Goal: Navigation & Orientation: Find specific page/section

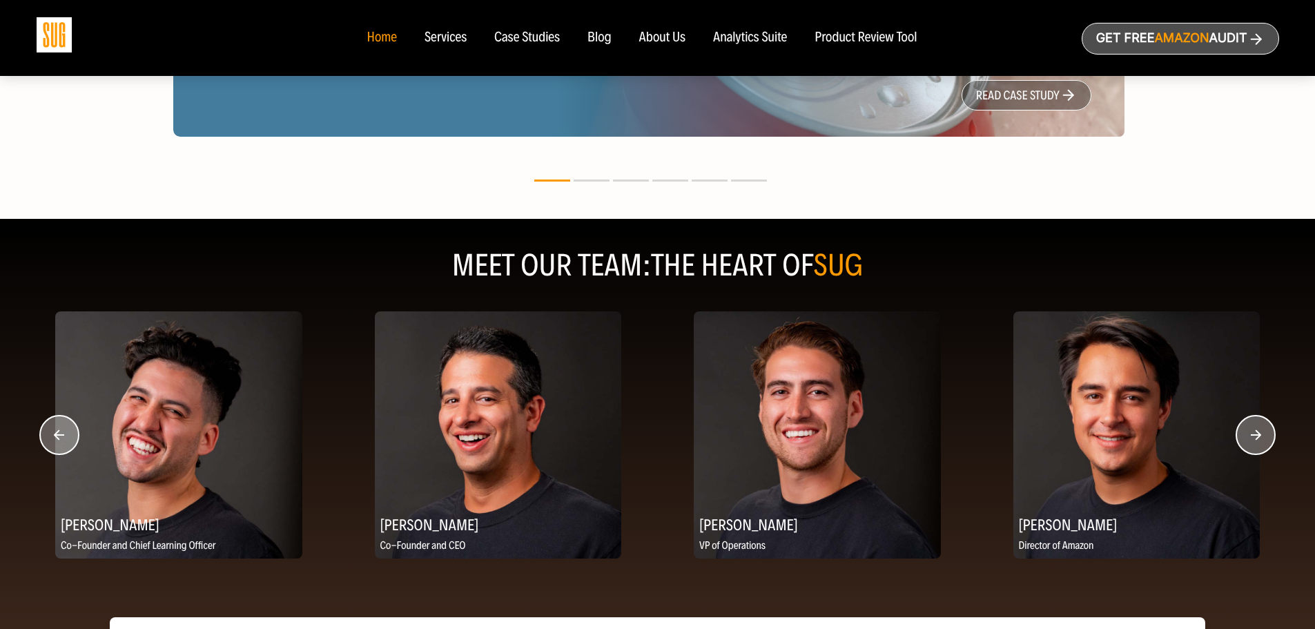
scroll to position [1587, 0]
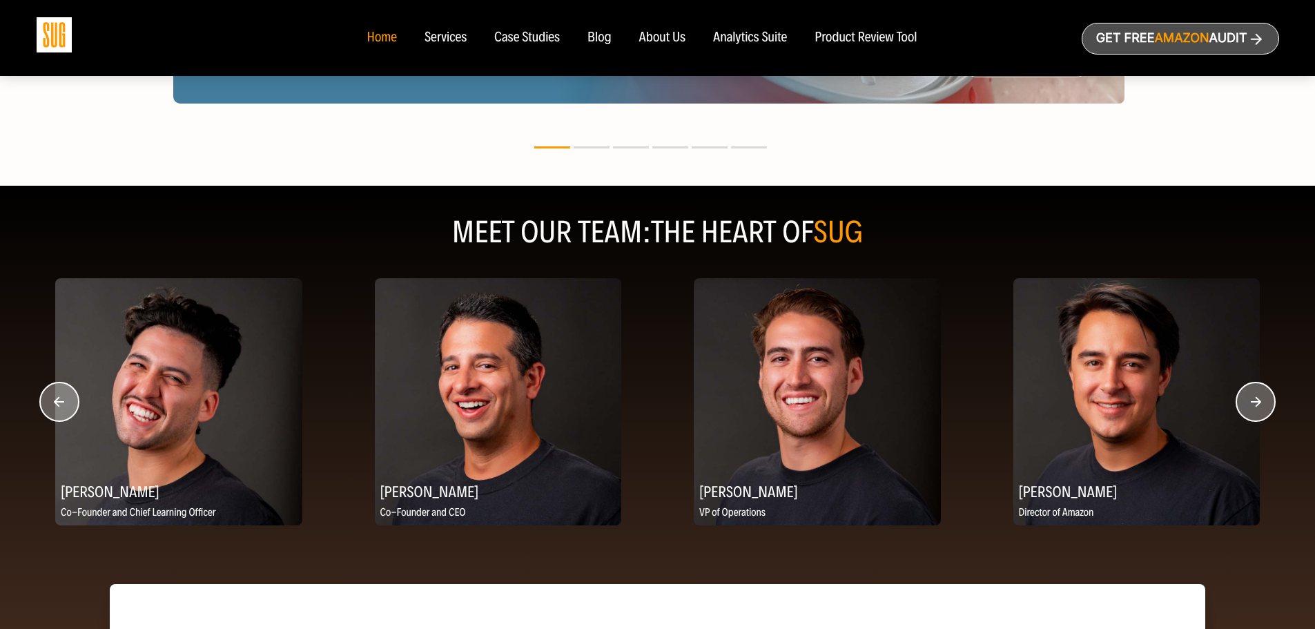
click at [1259, 405] on icon "button" at bounding box center [1256, 401] width 10 height 10
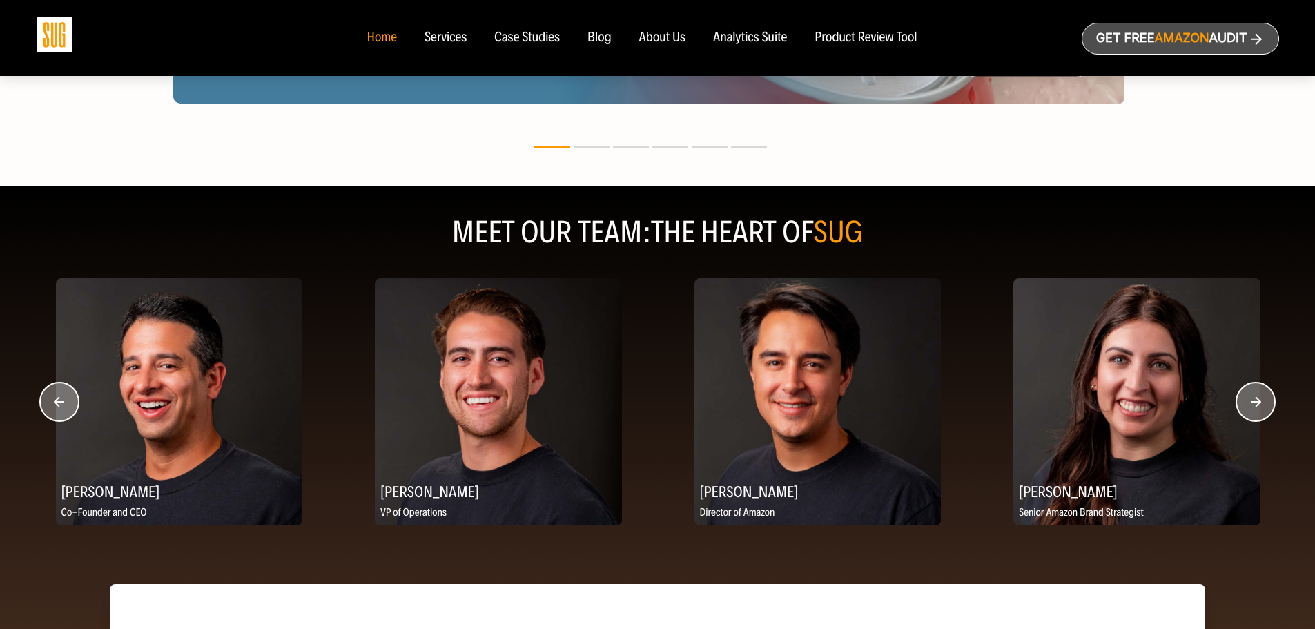
click at [1257, 405] on circle "button" at bounding box center [1255, 401] width 39 height 39
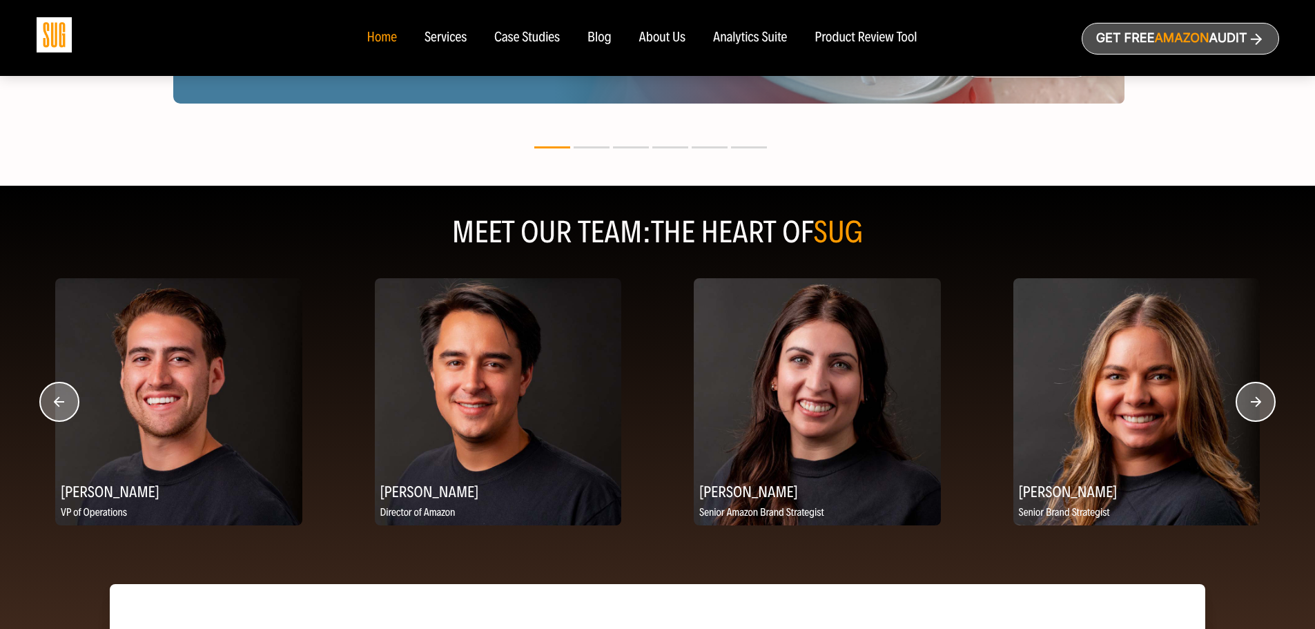
click at [1257, 405] on circle "button" at bounding box center [1255, 401] width 39 height 39
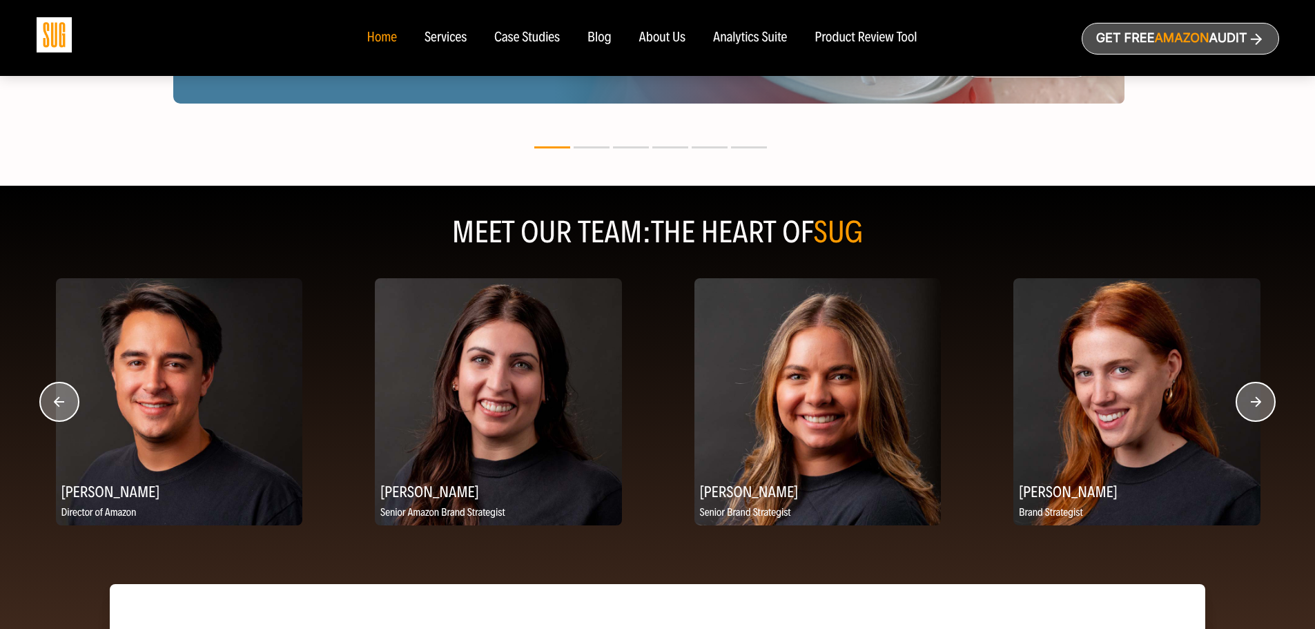
click at [1257, 405] on circle "button" at bounding box center [1255, 401] width 39 height 39
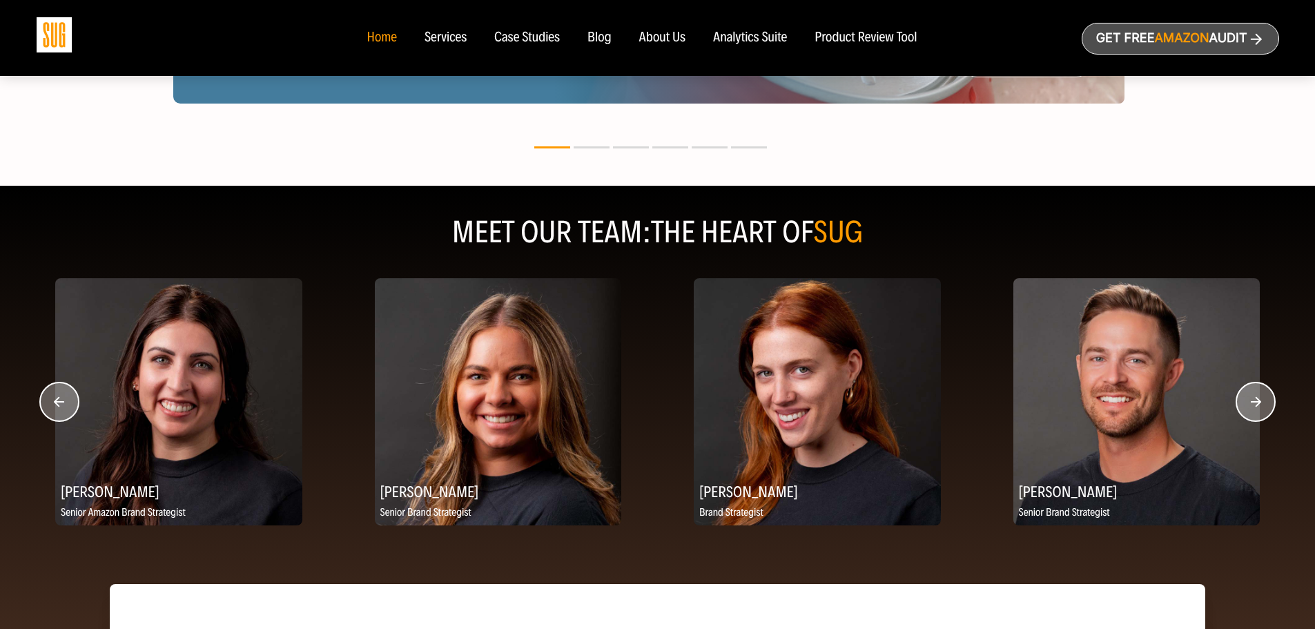
click at [1248, 406] on circle "button" at bounding box center [1255, 401] width 39 height 39
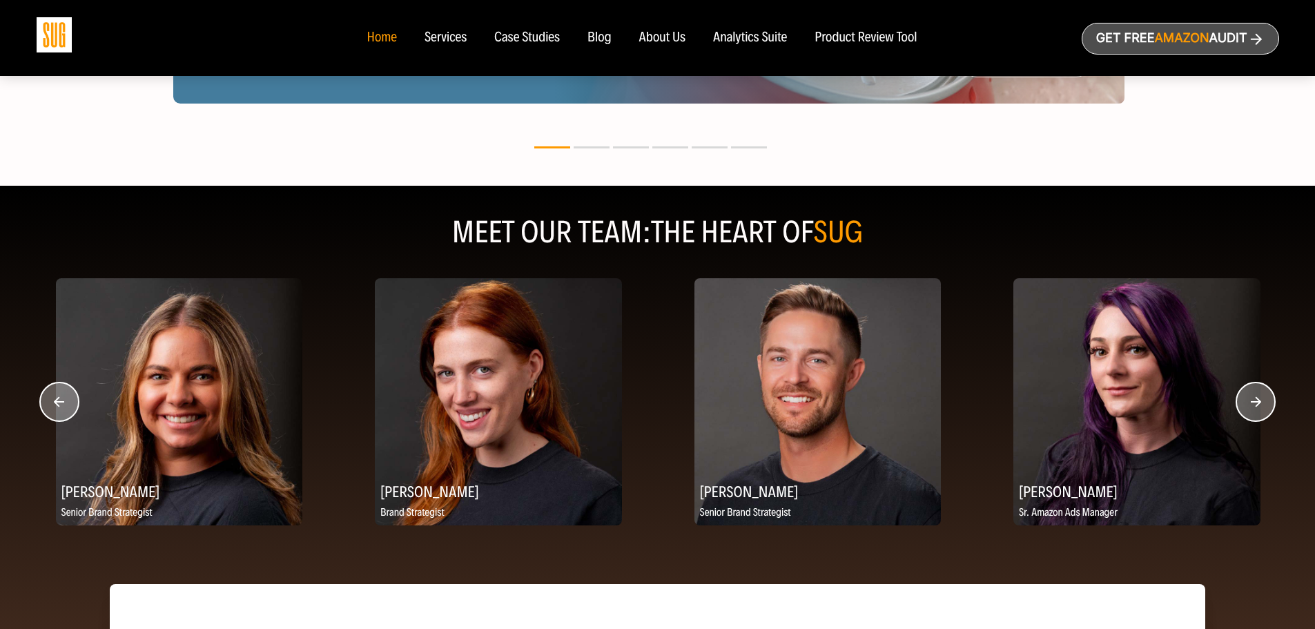
click at [1248, 406] on circle "button" at bounding box center [1255, 401] width 39 height 39
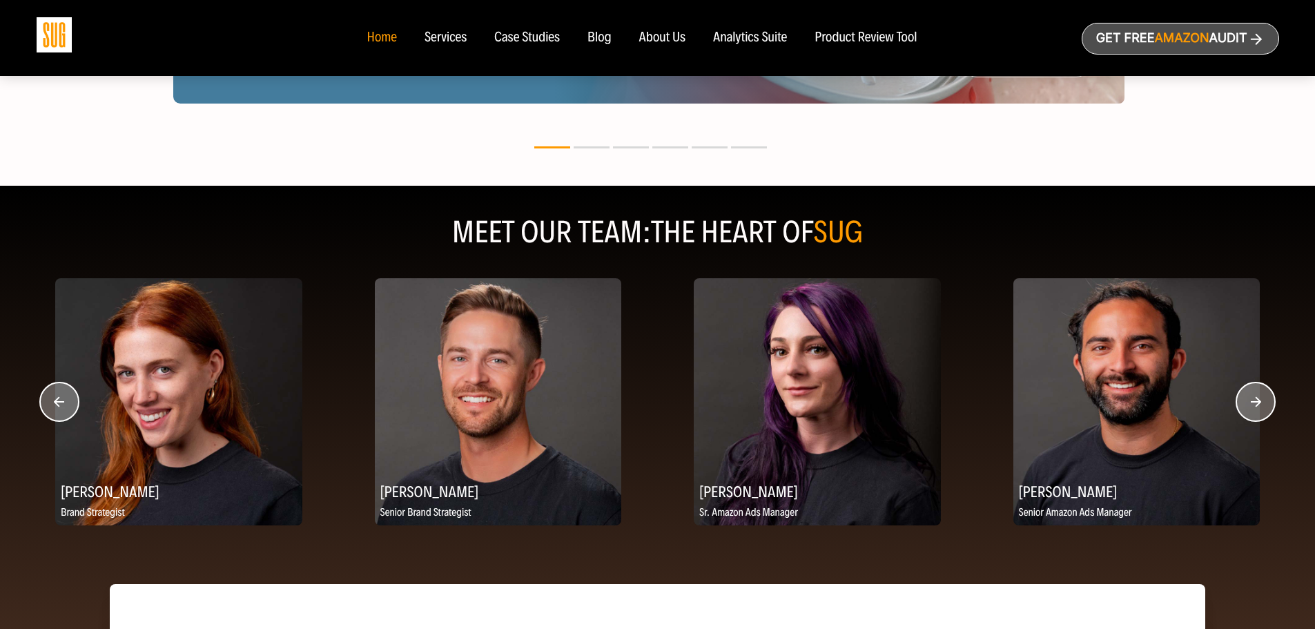
click at [1248, 406] on circle "button" at bounding box center [1255, 401] width 39 height 39
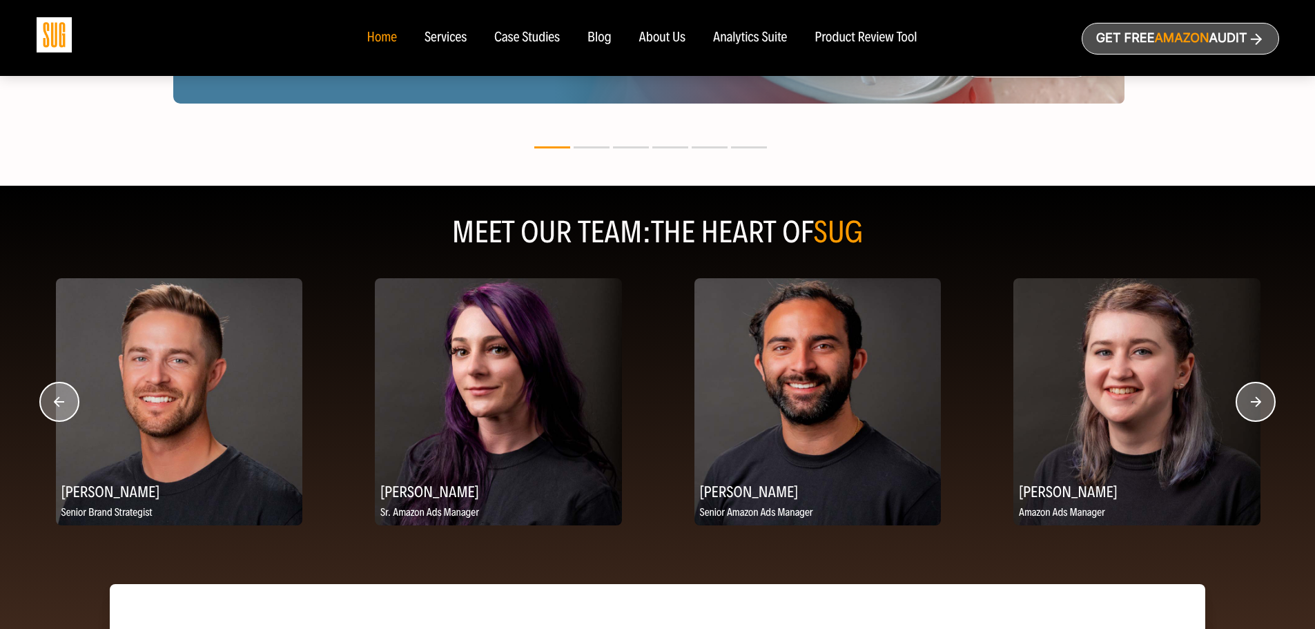
click at [1246, 411] on circle "button" at bounding box center [1255, 401] width 39 height 39
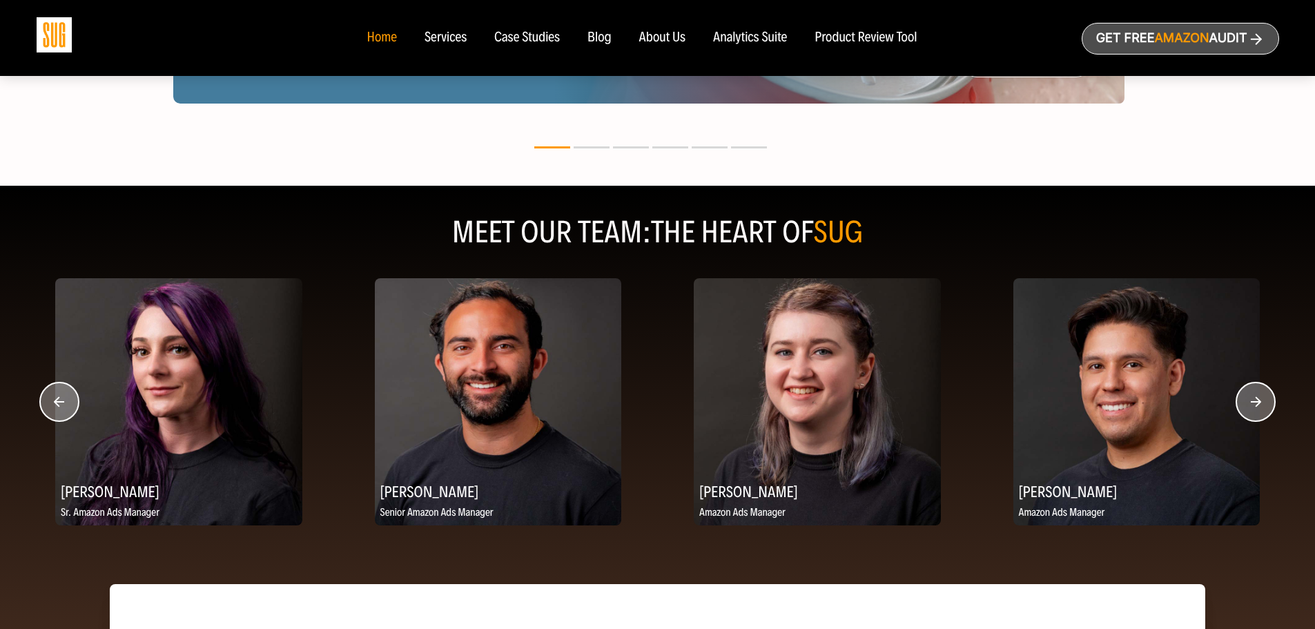
click at [1242, 414] on circle "button" at bounding box center [1255, 401] width 39 height 39
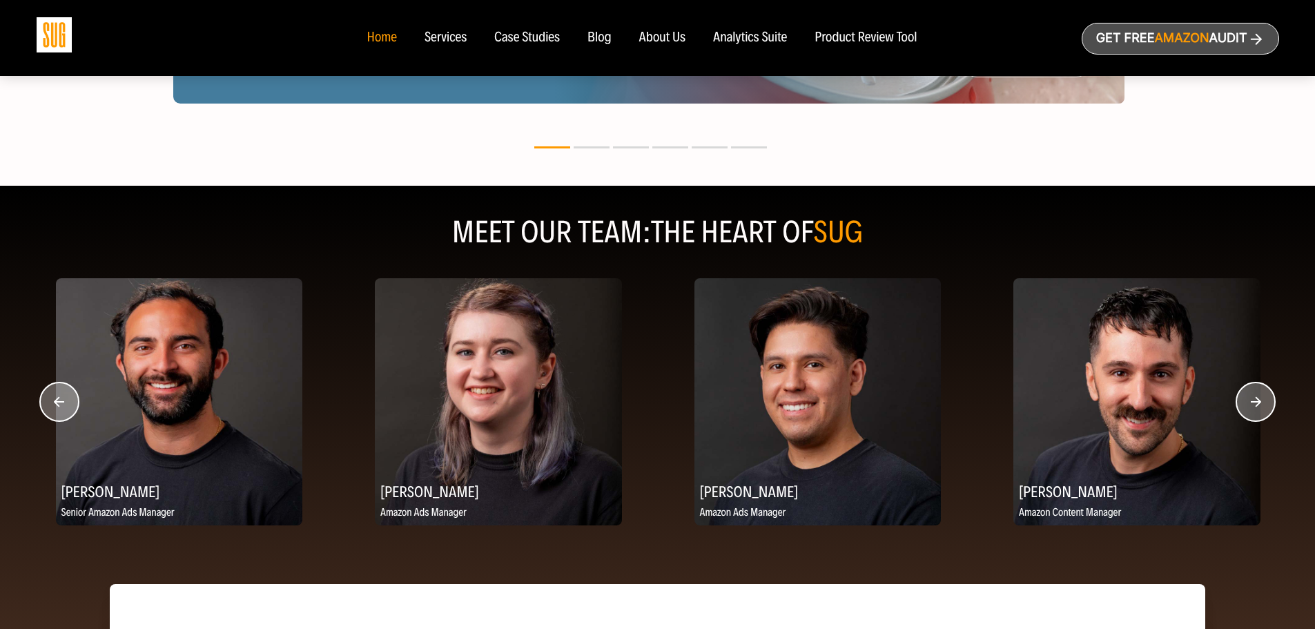
click at [1242, 414] on circle "button" at bounding box center [1255, 401] width 39 height 39
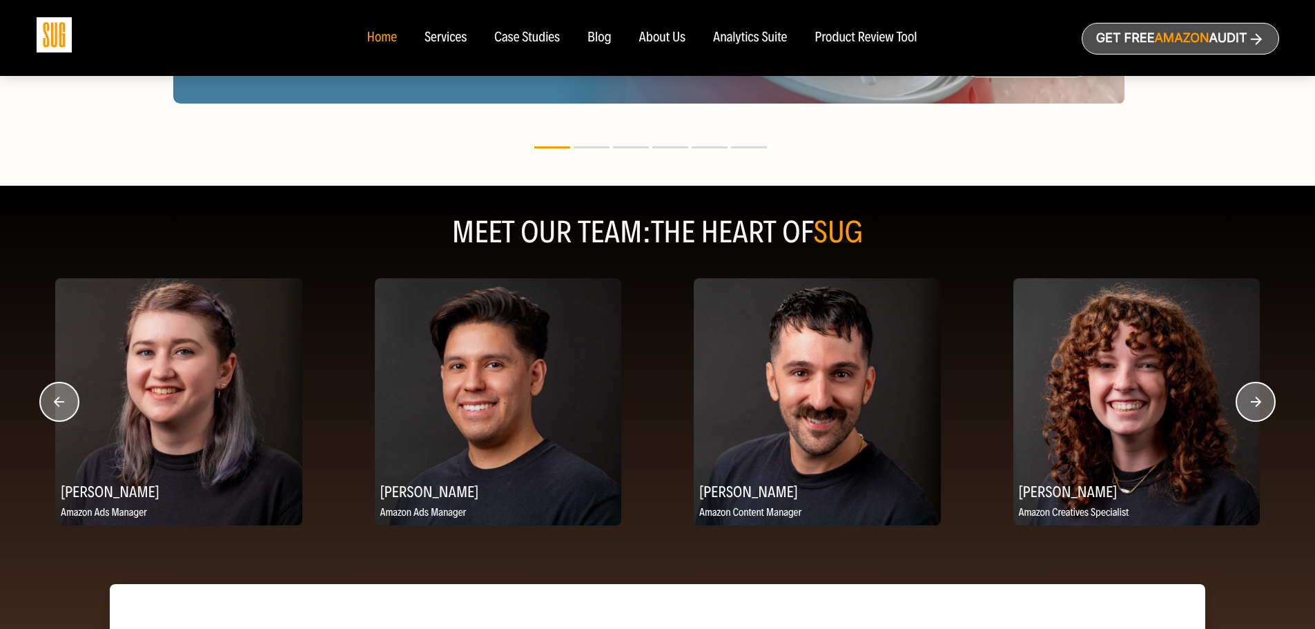
click at [1245, 411] on circle "button" at bounding box center [1255, 401] width 39 height 39
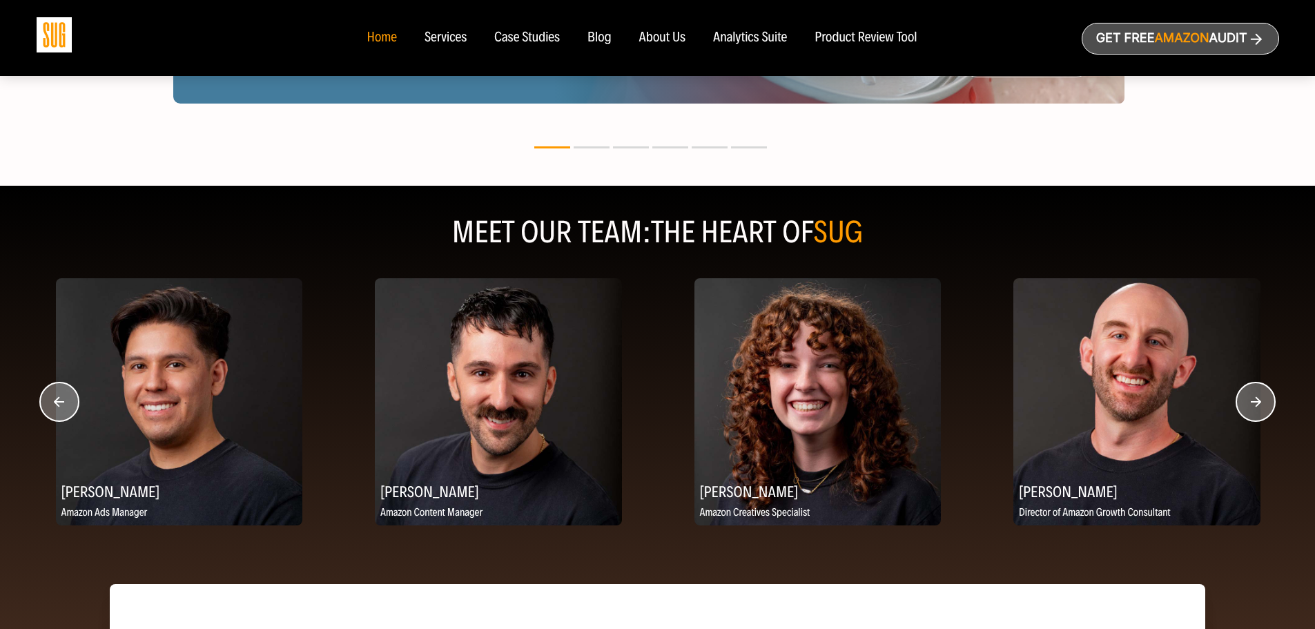
click at [1248, 405] on circle "button" at bounding box center [1255, 401] width 39 height 39
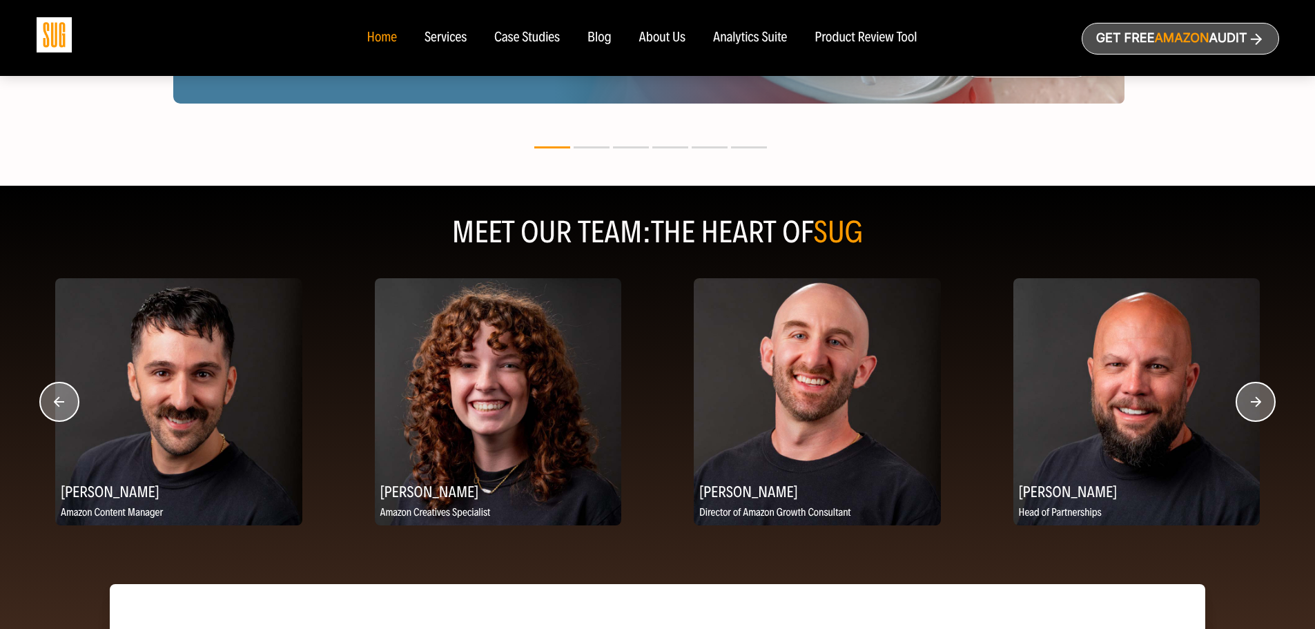
click at [1248, 405] on circle "button" at bounding box center [1255, 401] width 39 height 39
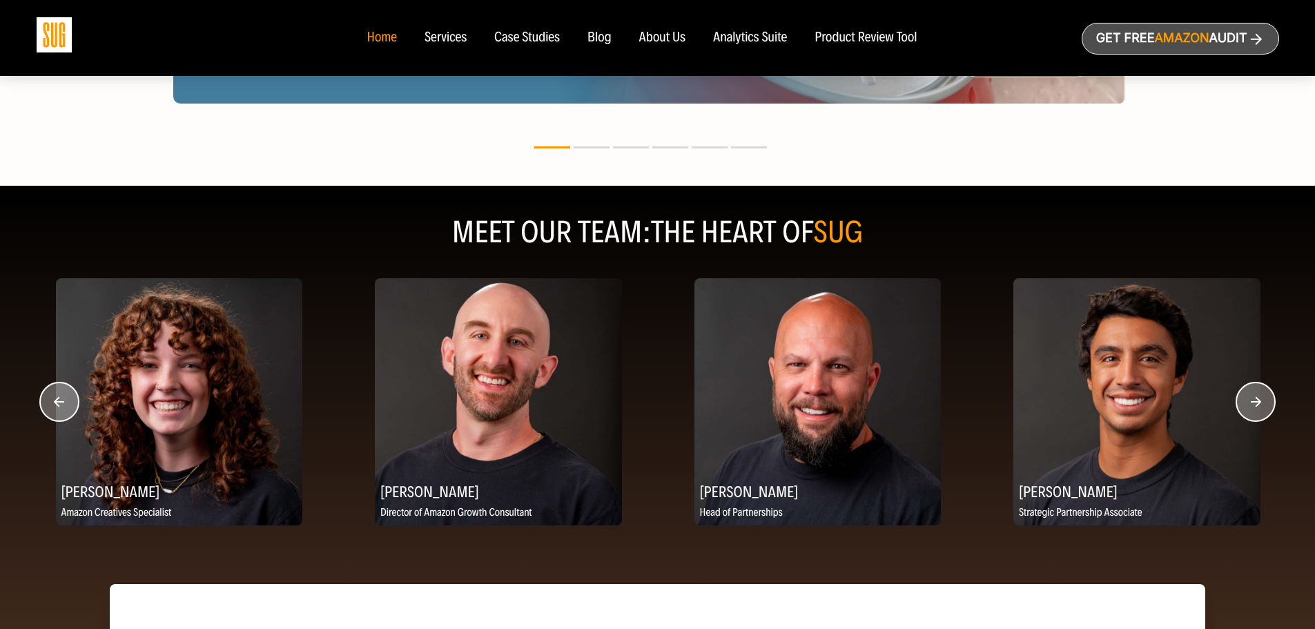
click at [1246, 406] on circle "button" at bounding box center [1255, 401] width 39 height 39
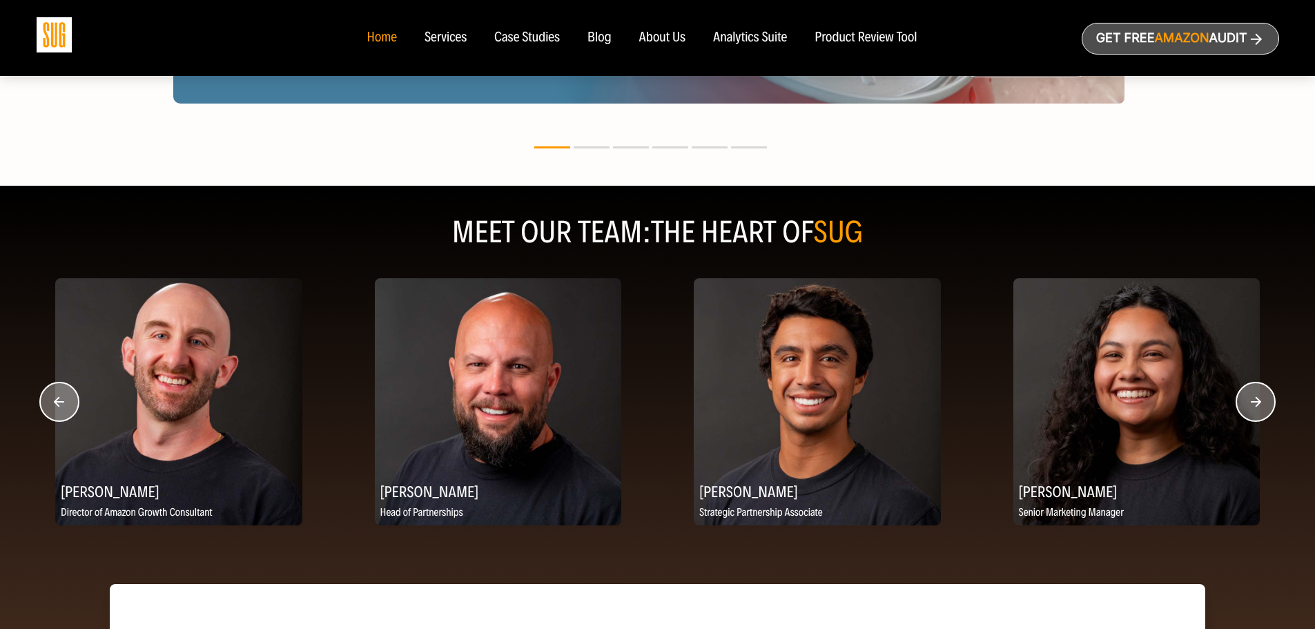
click at [1246, 406] on circle "button" at bounding box center [1255, 401] width 39 height 39
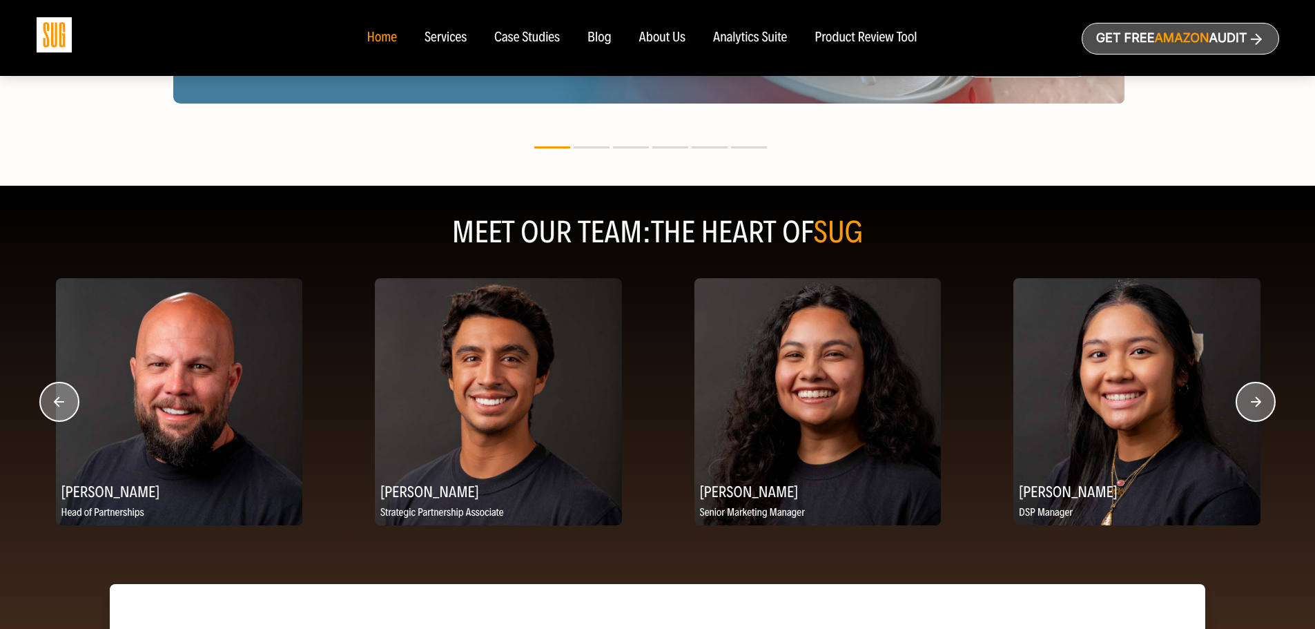
click at [1246, 406] on circle "button" at bounding box center [1255, 401] width 39 height 39
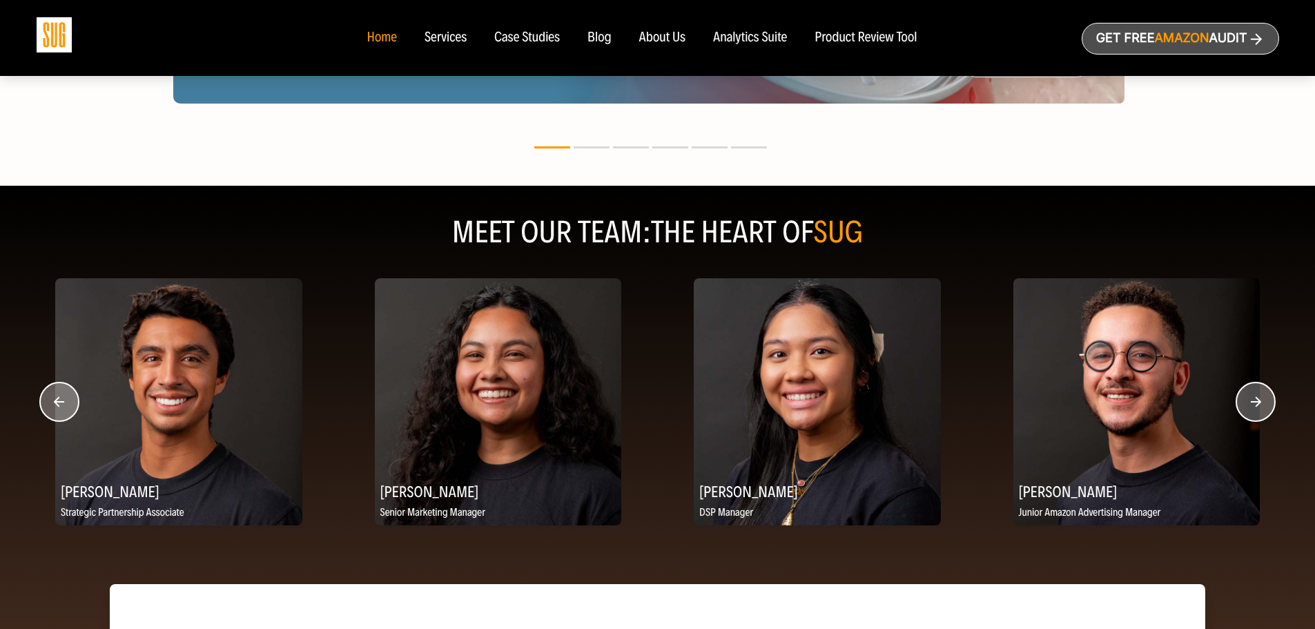
click at [1246, 406] on circle "button" at bounding box center [1255, 401] width 39 height 39
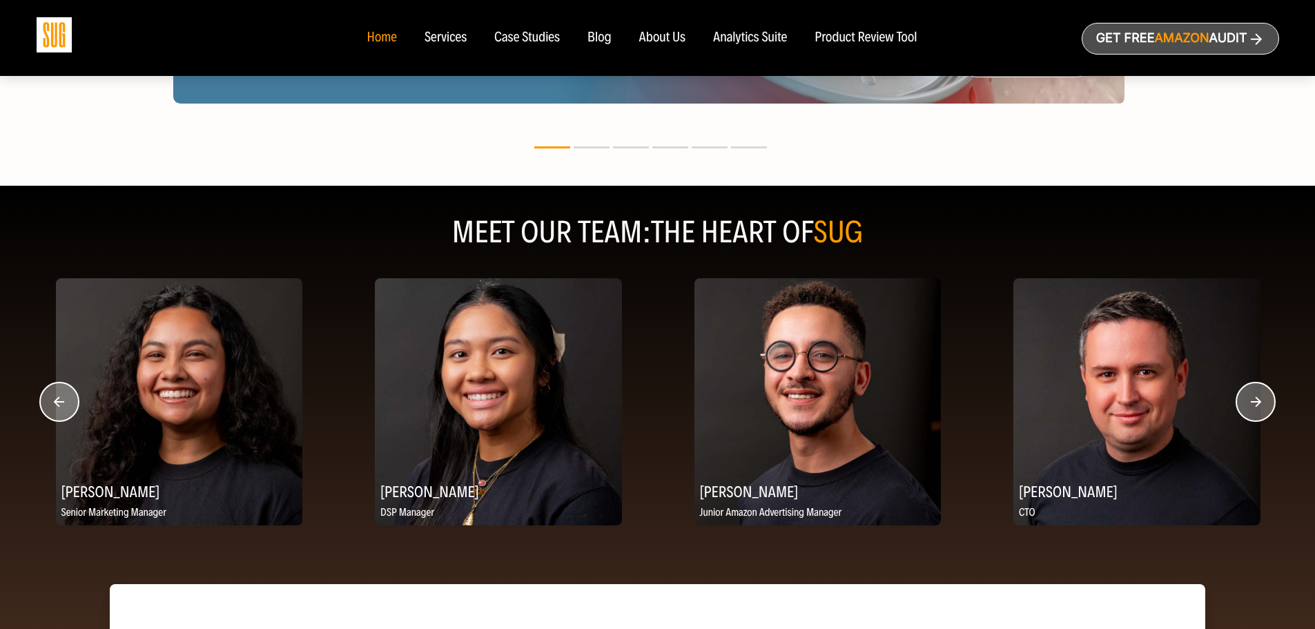
click at [1246, 406] on circle "button" at bounding box center [1255, 401] width 39 height 39
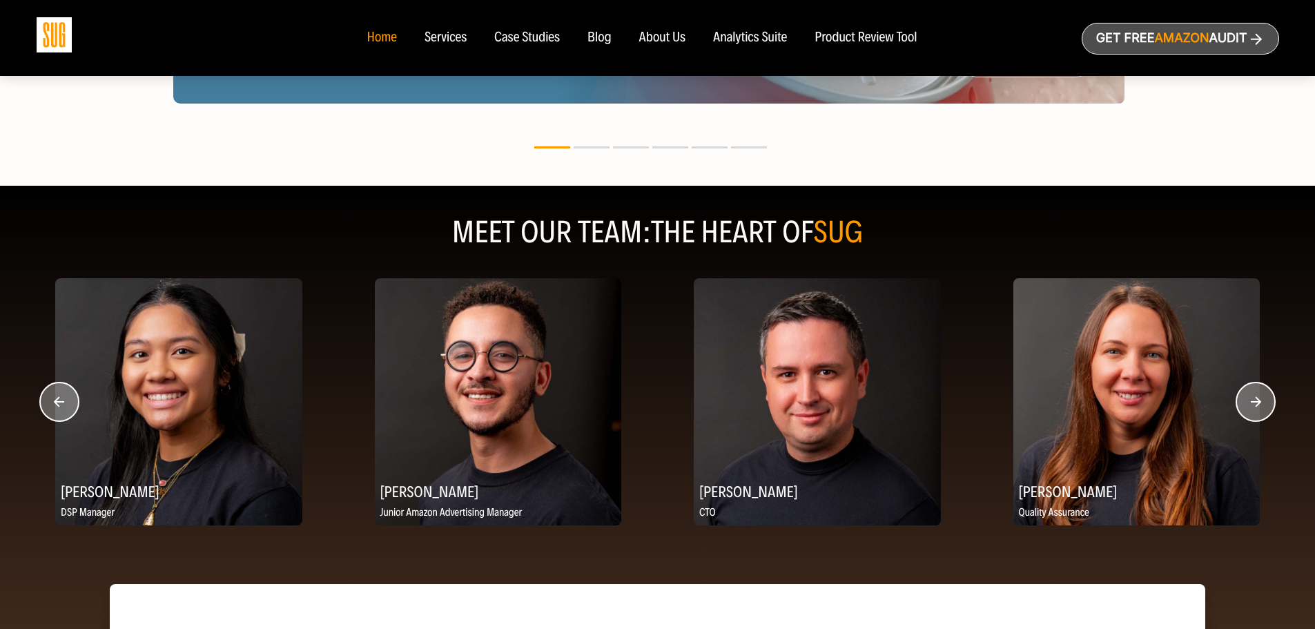
click at [1246, 406] on circle "button" at bounding box center [1255, 401] width 39 height 39
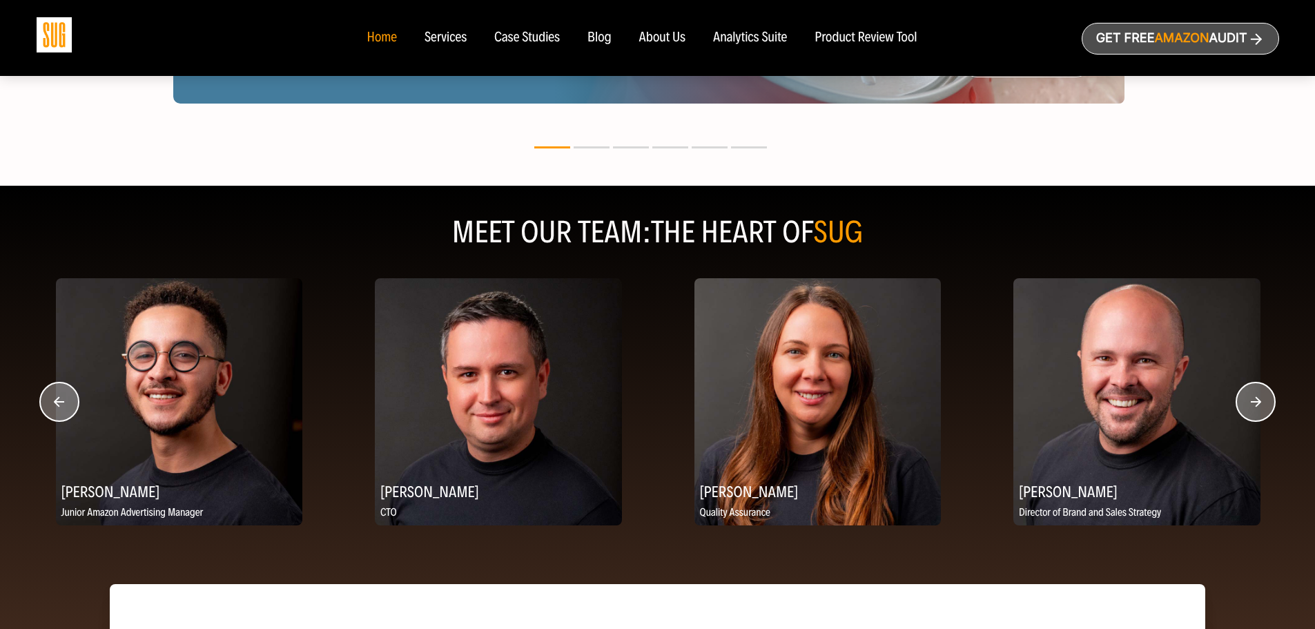
click at [1246, 406] on circle "button" at bounding box center [1255, 401] width 39 height 39
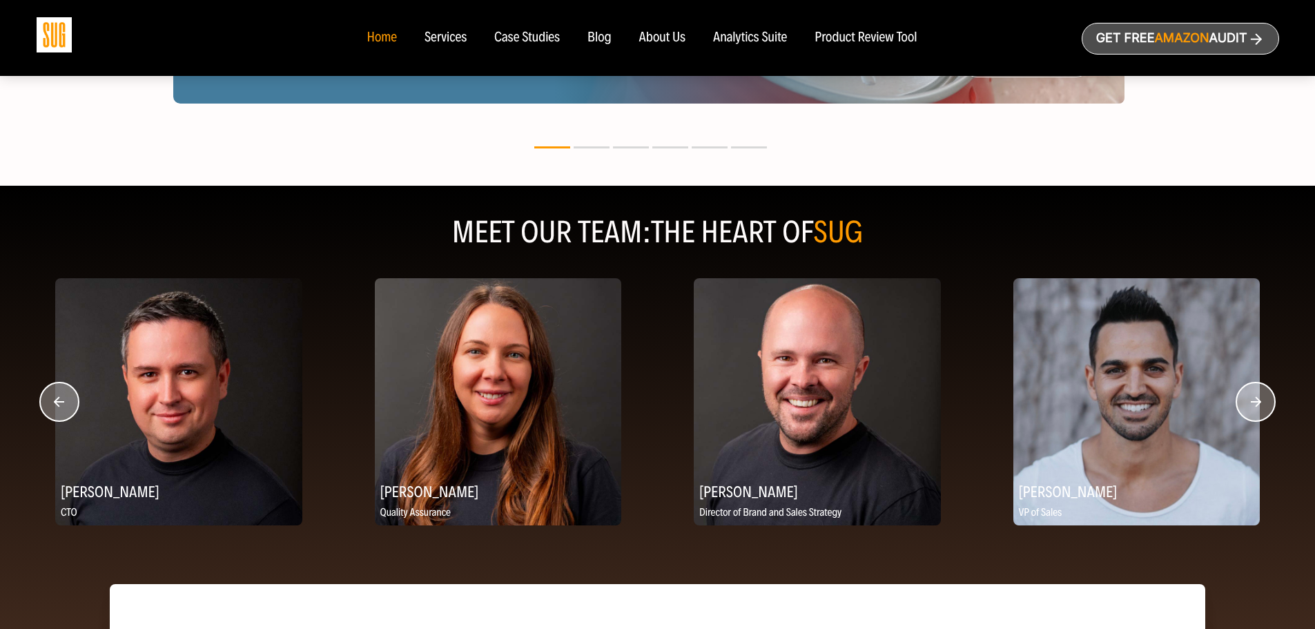
click at [1246, 406] on circle "button" at bounding box center [1255, 401] width 39 height 39
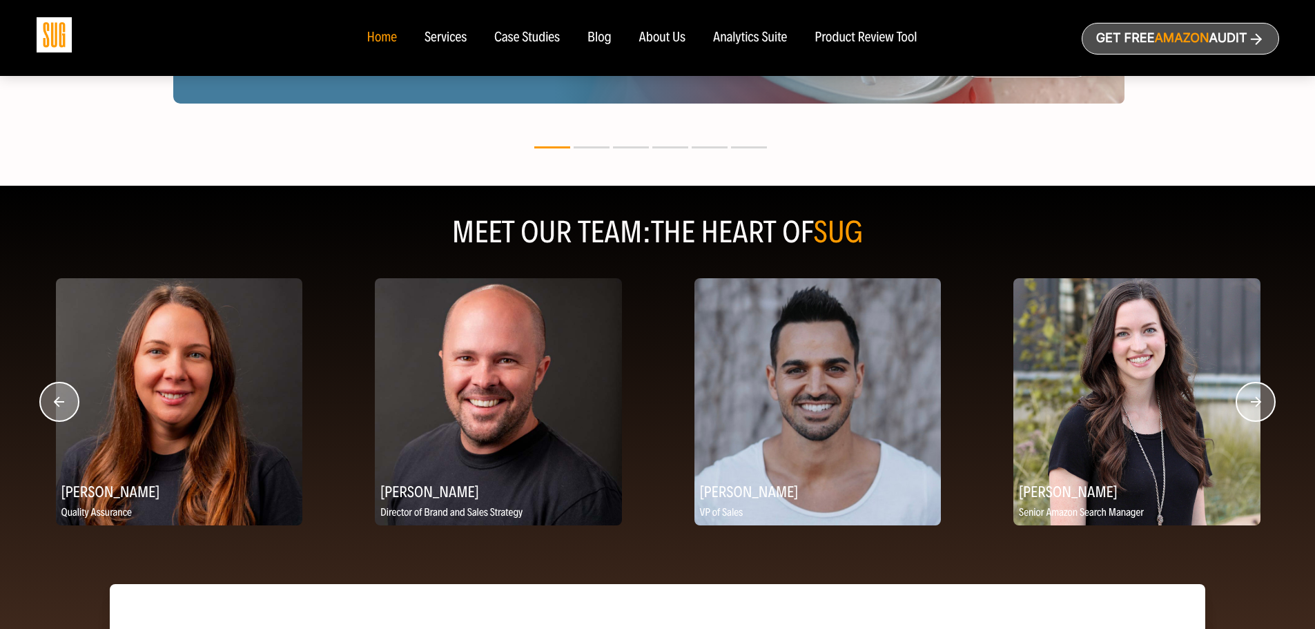
click at [53, 400] on circle "button" at bounding box center [59, 401] width 39 height 39
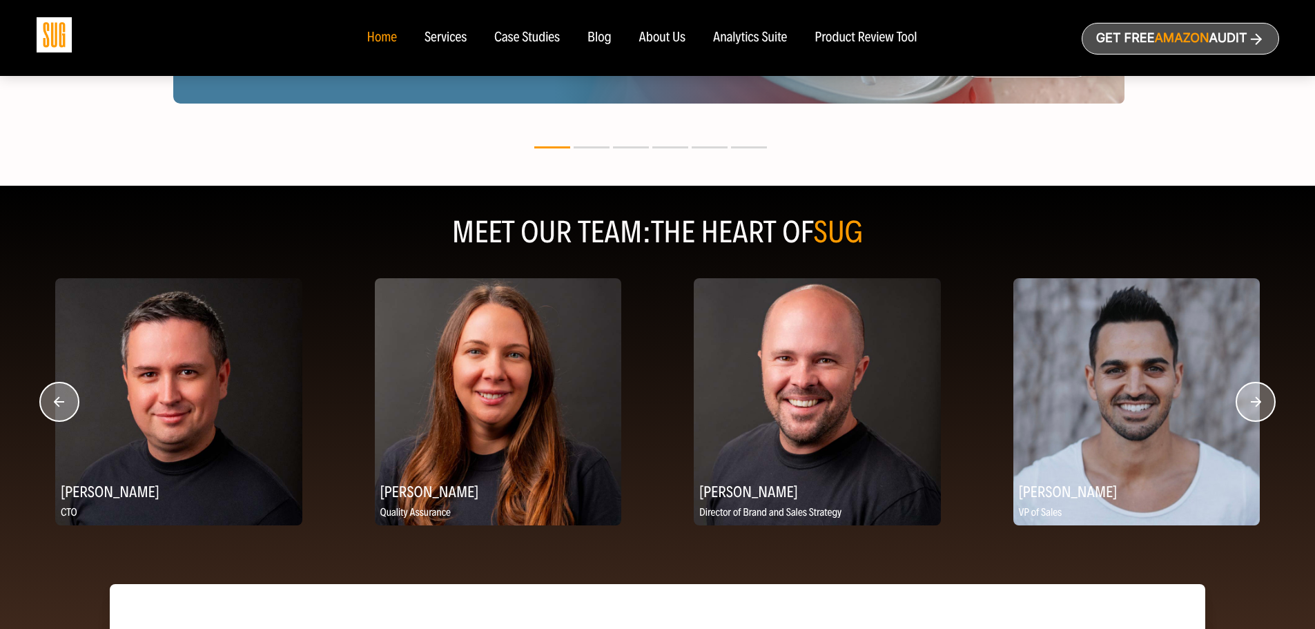
click at [53, 400] on circle "button" at bounding box center [59, 401] width 39 height 39
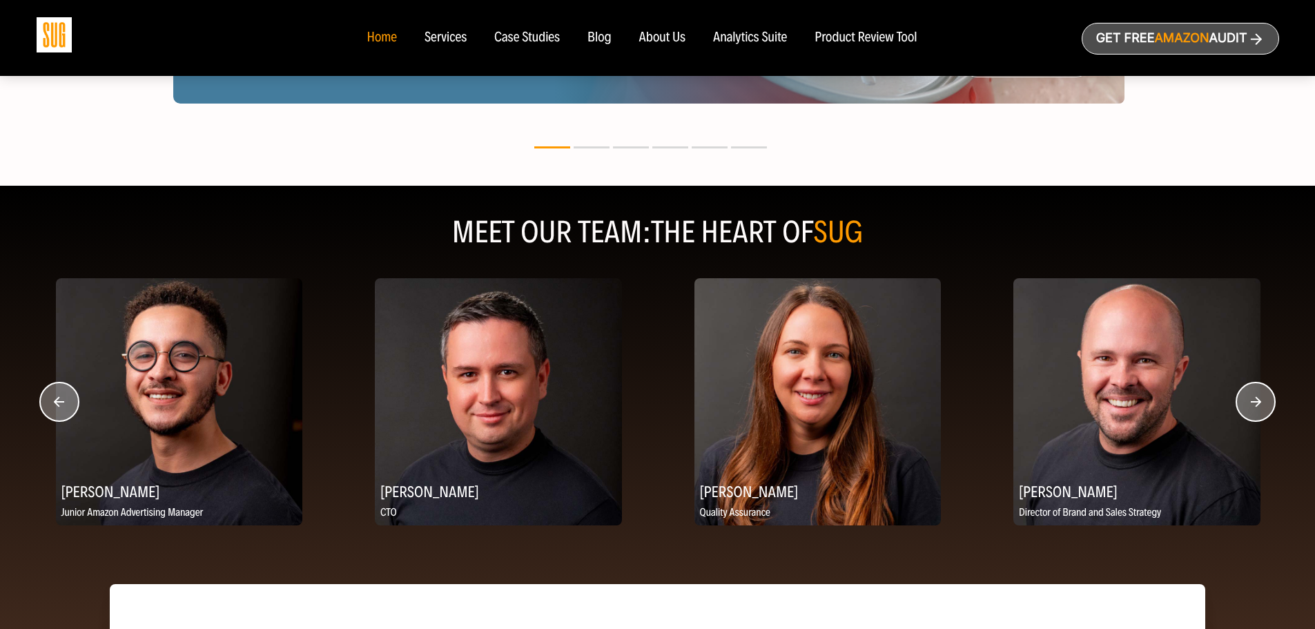
click at [53, 400] on circle "button" at bounding box center [59, 401] width 39 height 39
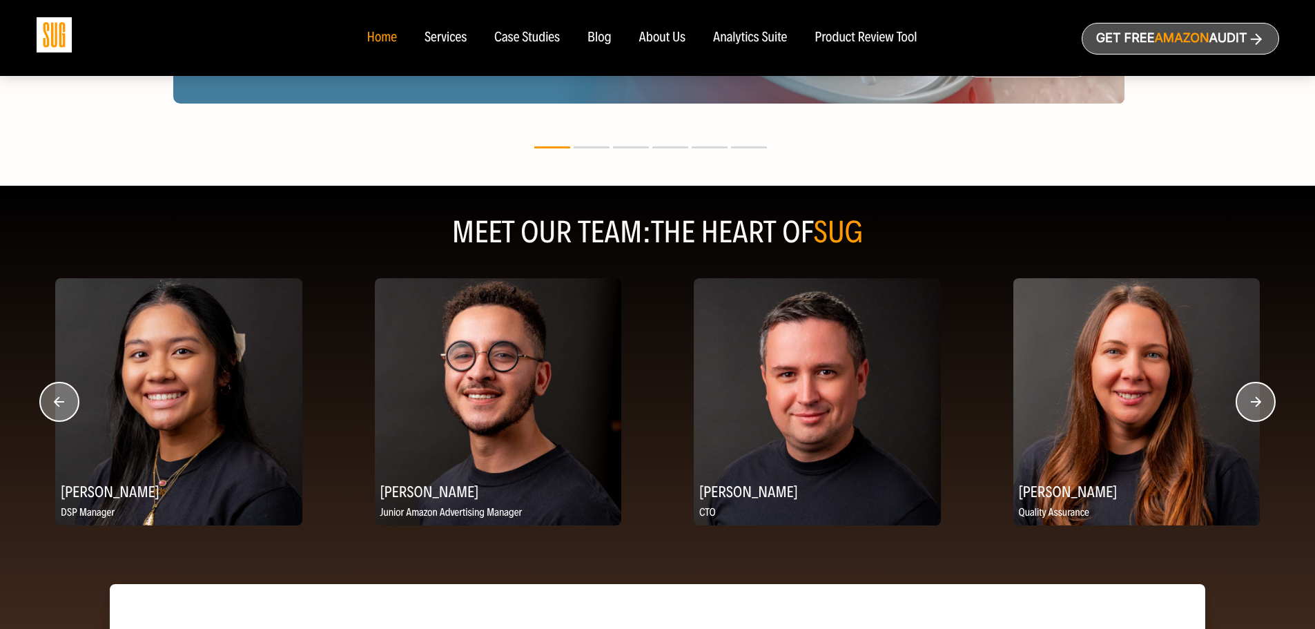
click at [53, 400] on circle "button" at bounding box center [59, 401] width 39 height 39
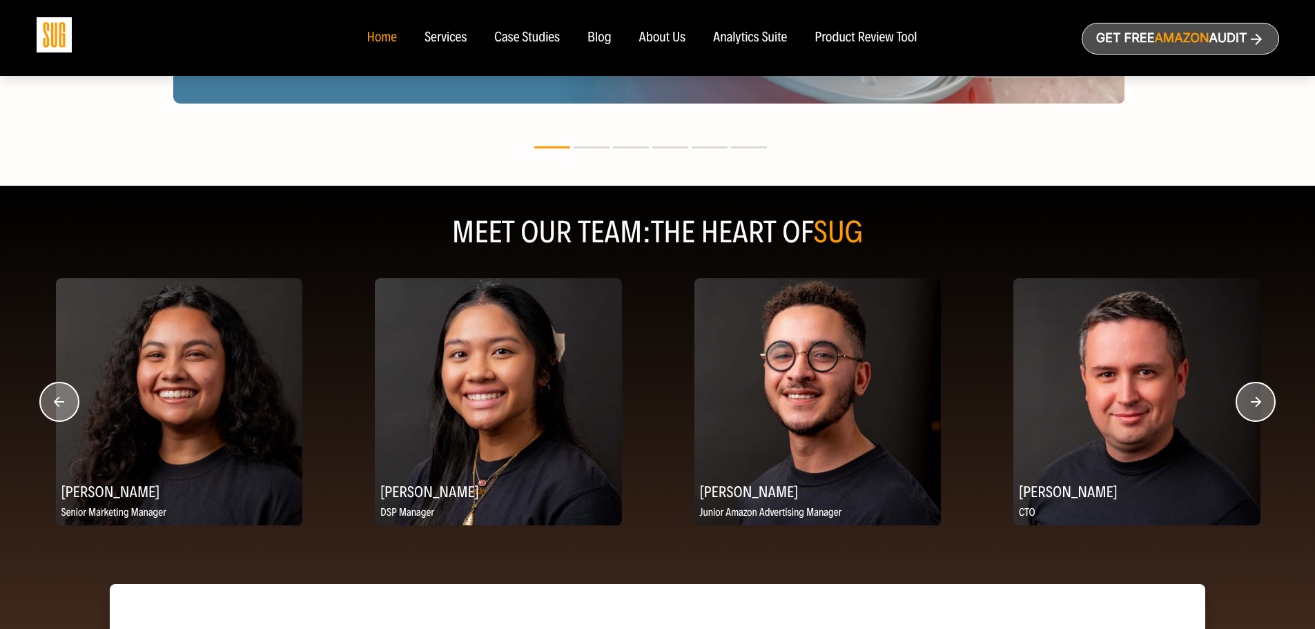
click at [53, 400] on circle "button" at bounding box center [59, 401] width 39 height 39
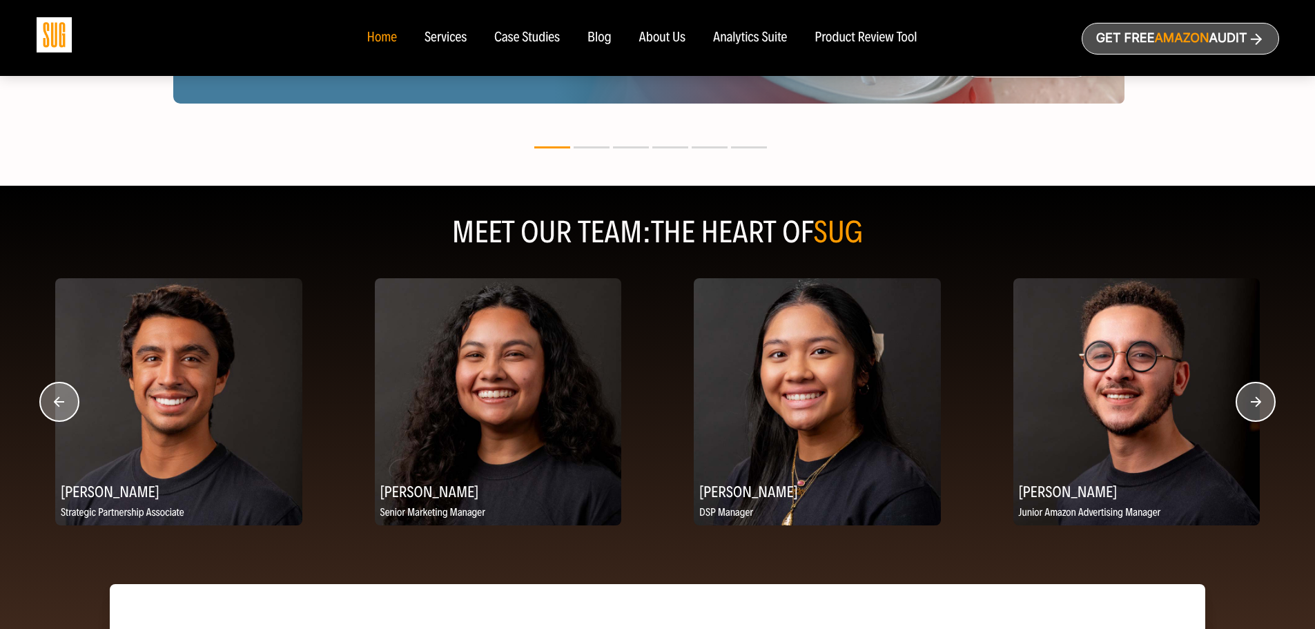
click at [53, 400] on circle "button" at bounding box center [59, 401] width 39 height 39
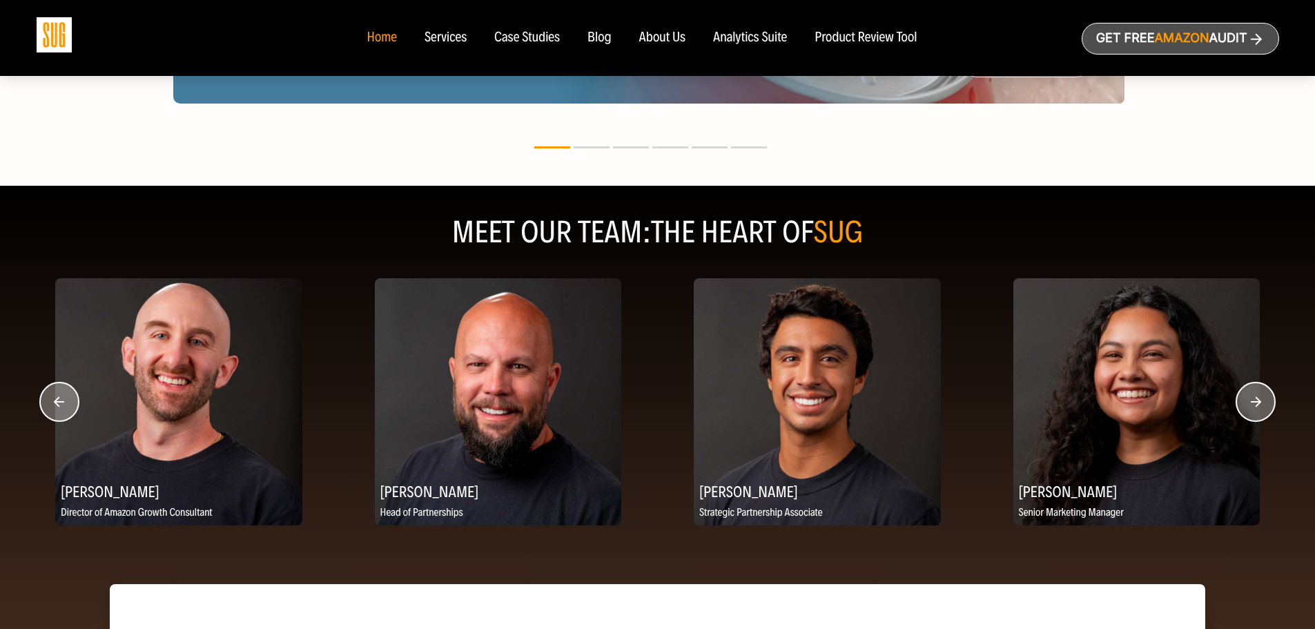
click at [53, 400] on circle "button" at bounding box center [59, 401] width 39 height 39
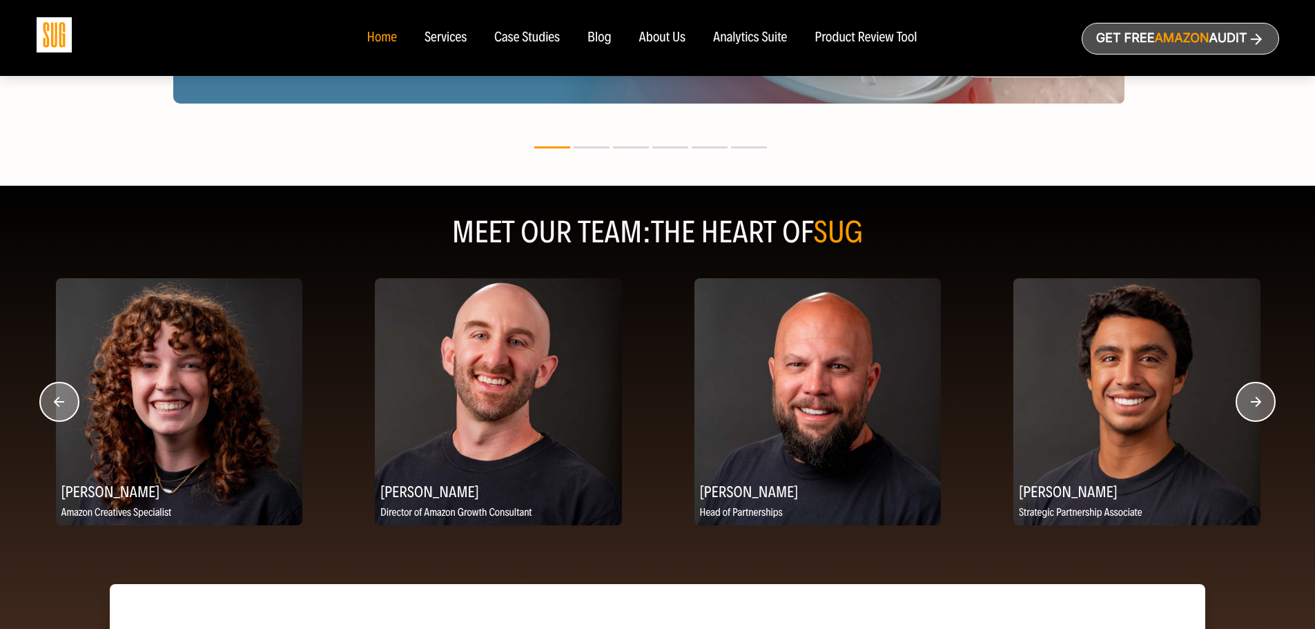
click at [53, 400] on circle "button" at bounding box center [59, 401] width 39 height 39
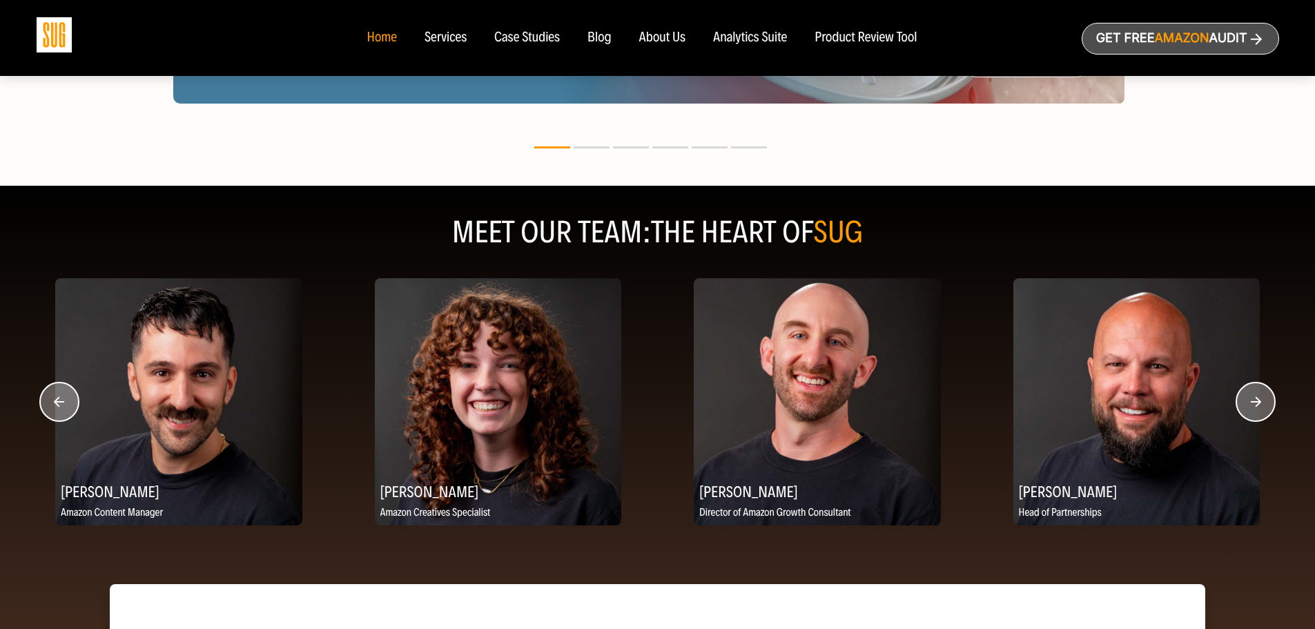
click at [53, 399] on circle "button" at bounding box center [59, 401] width 39 height 39
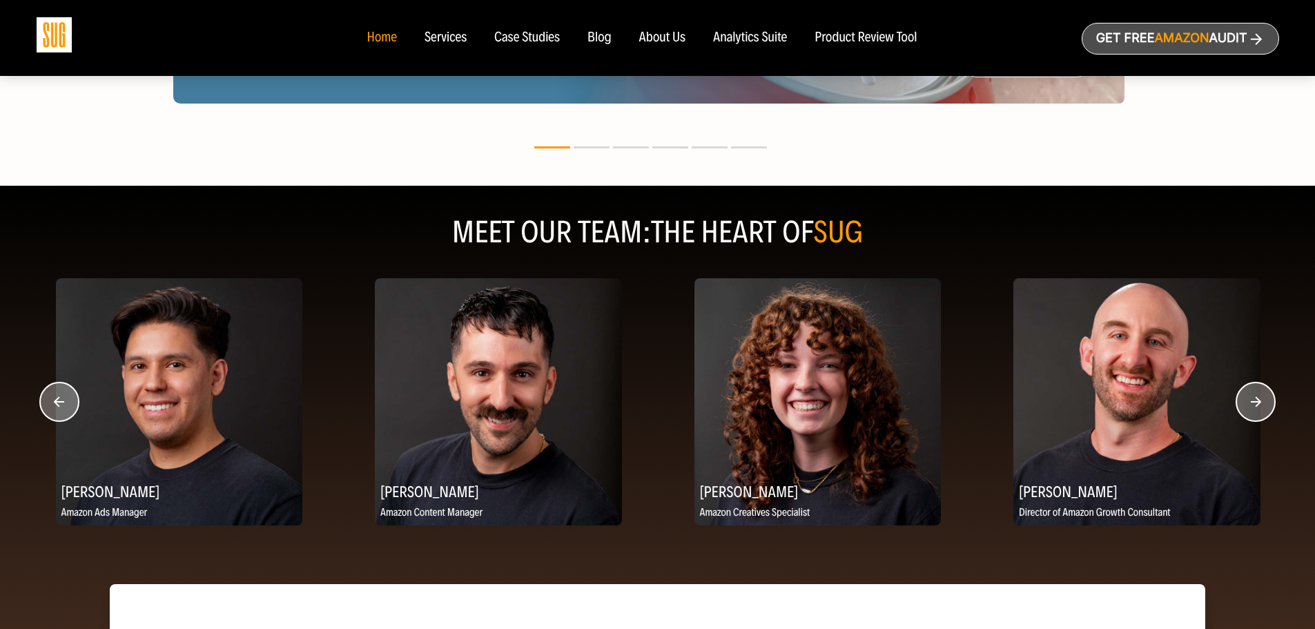
click at [53, 399] on circle "button" at bounding box center [59, 401] width 39 height 39
click at [53, 398] on circle "button" at bounding box center [59, 401] width 39 height 39
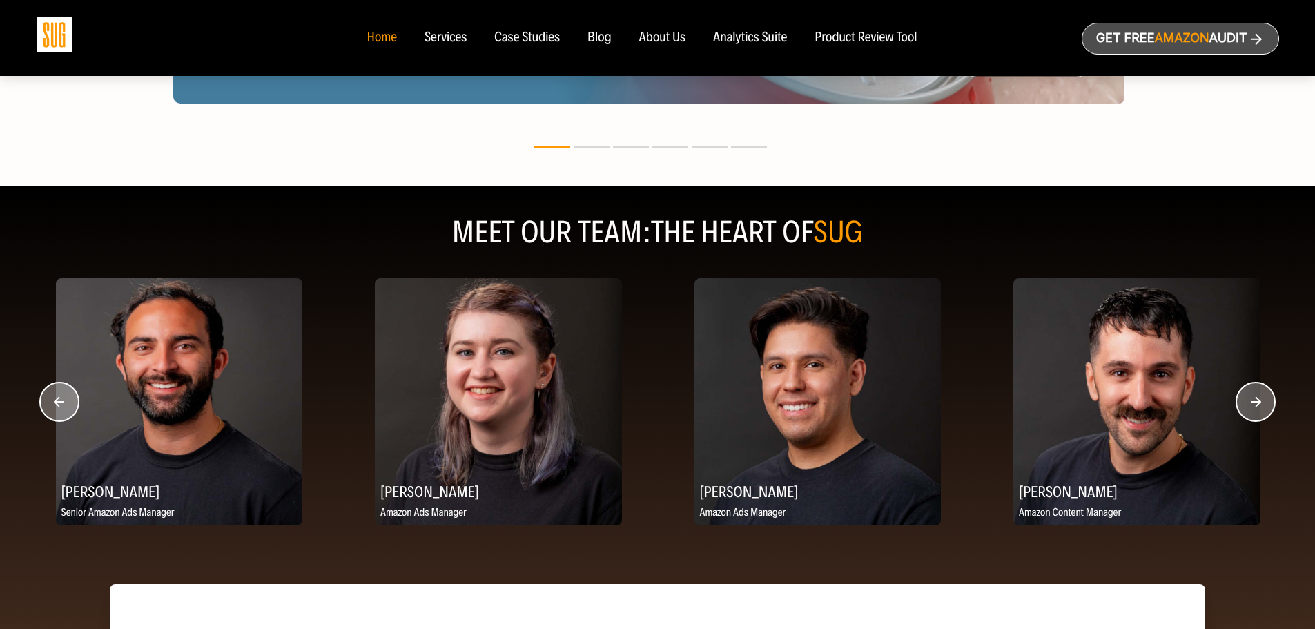
click at [53, 398] on circle "button" at bounding box center [59, 401] width 39 height 39
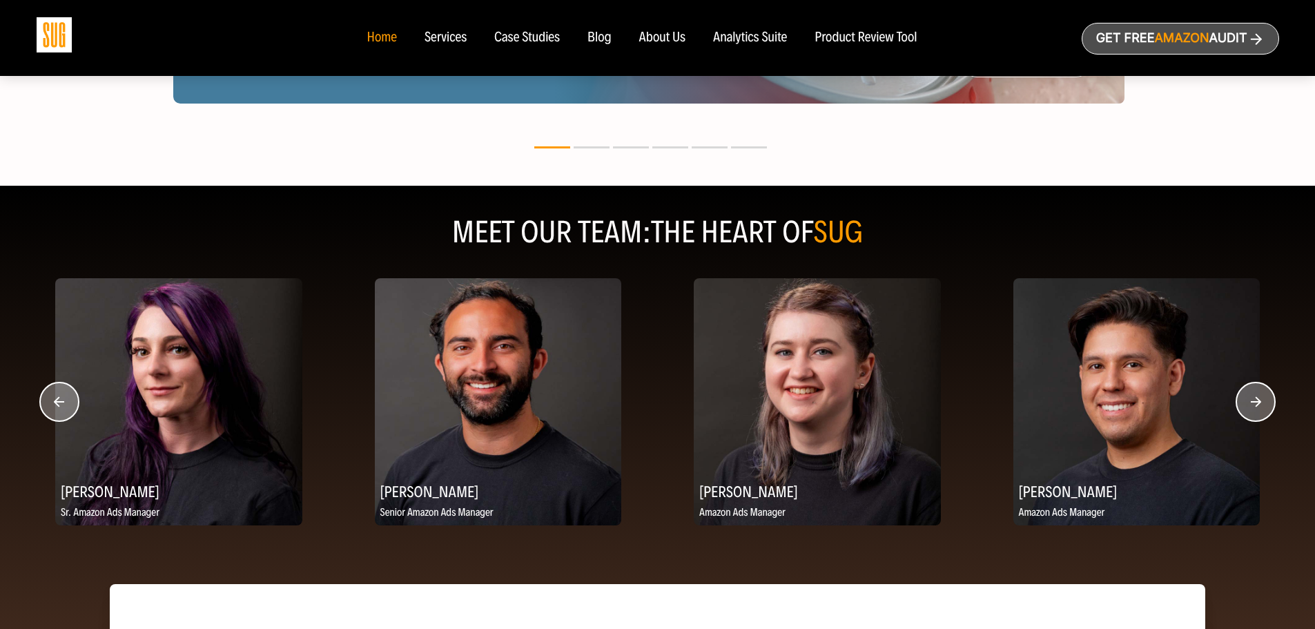
click at [53, 397] on circle "button" at bounding box center [59, 401] width 39 height 39
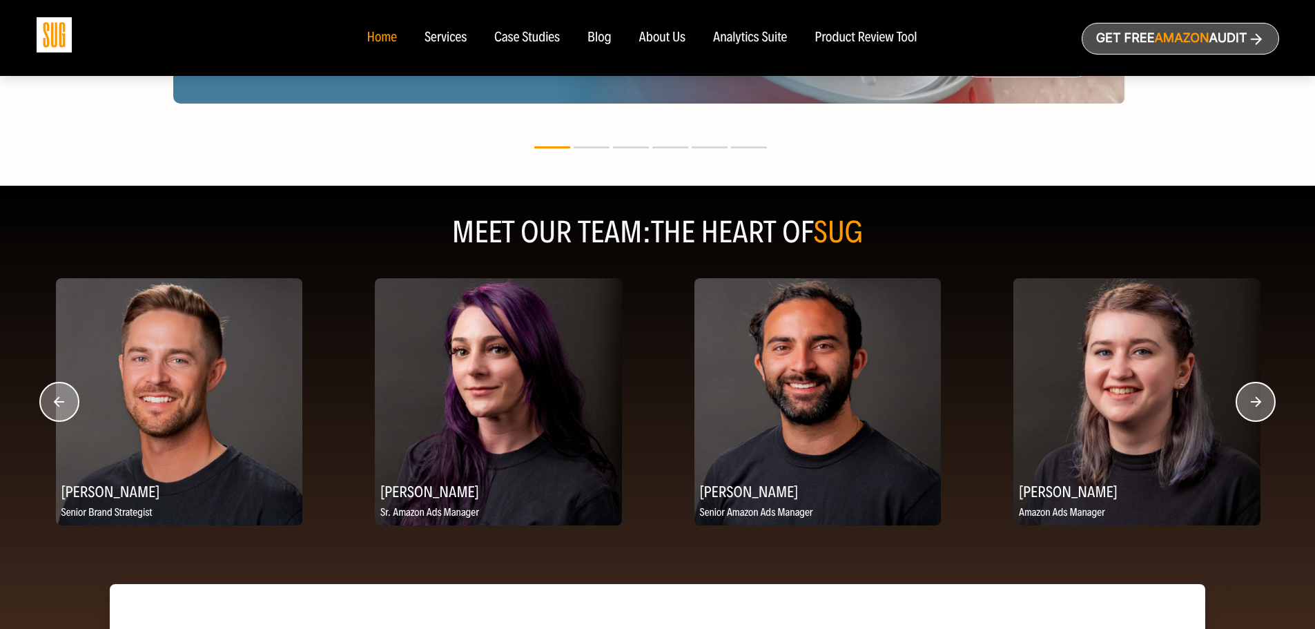
click at [53, 397] on circle "button" at bounding box center [59, 401] width 39 height 39
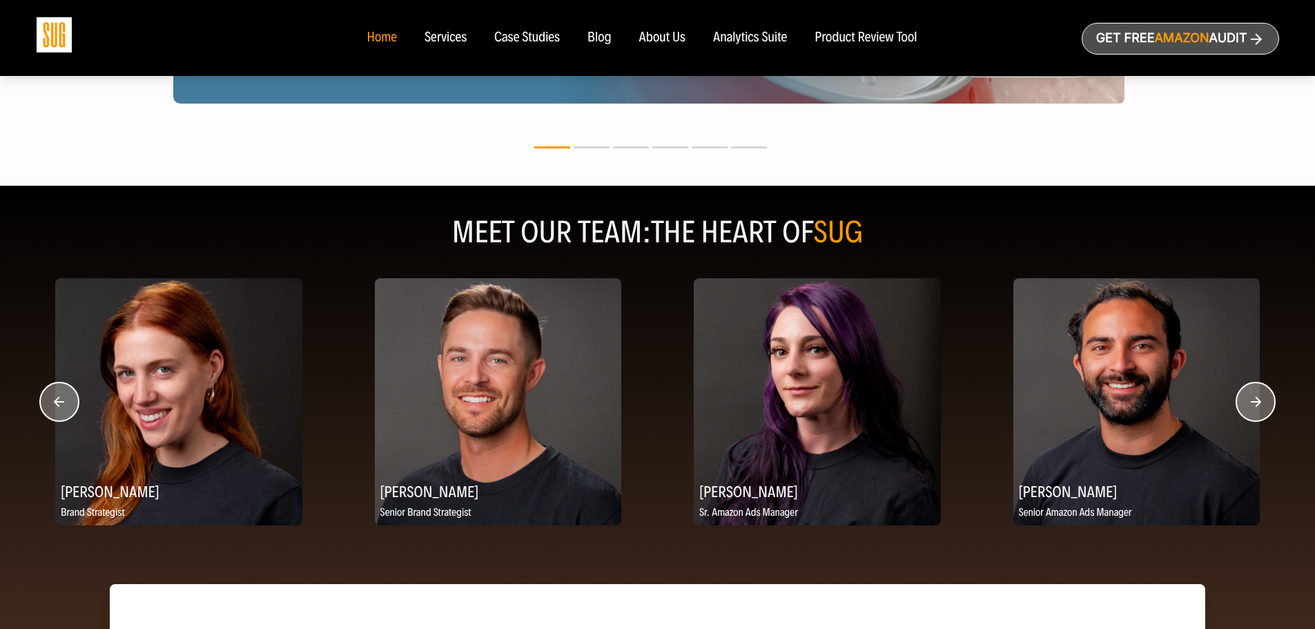
click at [53, 396] on circle "button" at bounding box center [59, 401] width 39 height 39
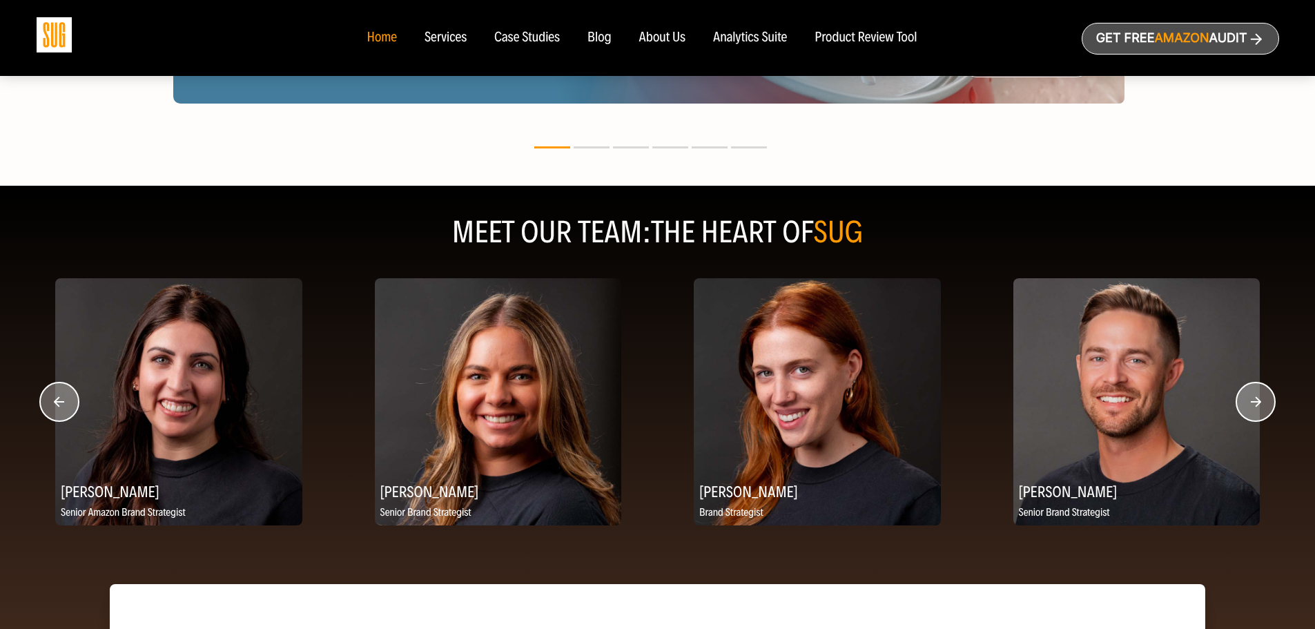
click at [54, 396] on circle "button" at bounding box center [59, 401] width 39 height 39
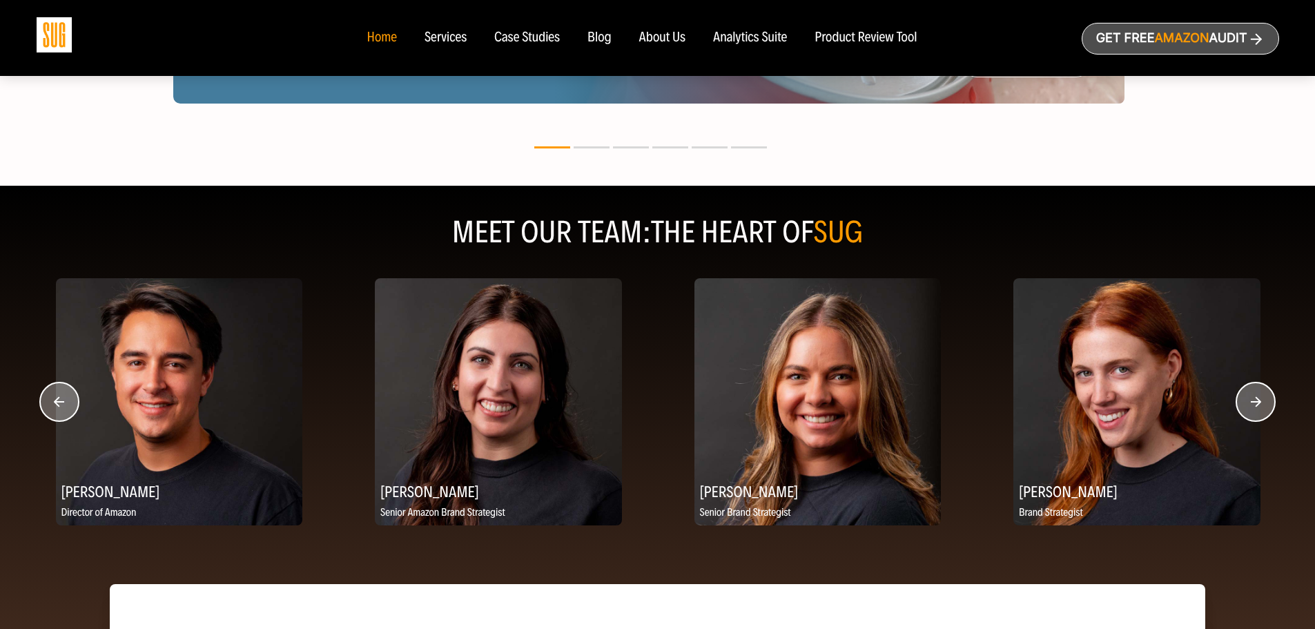
click at [54, 395] on circle "button" at bounding box center [59, 401] width 39 height 39
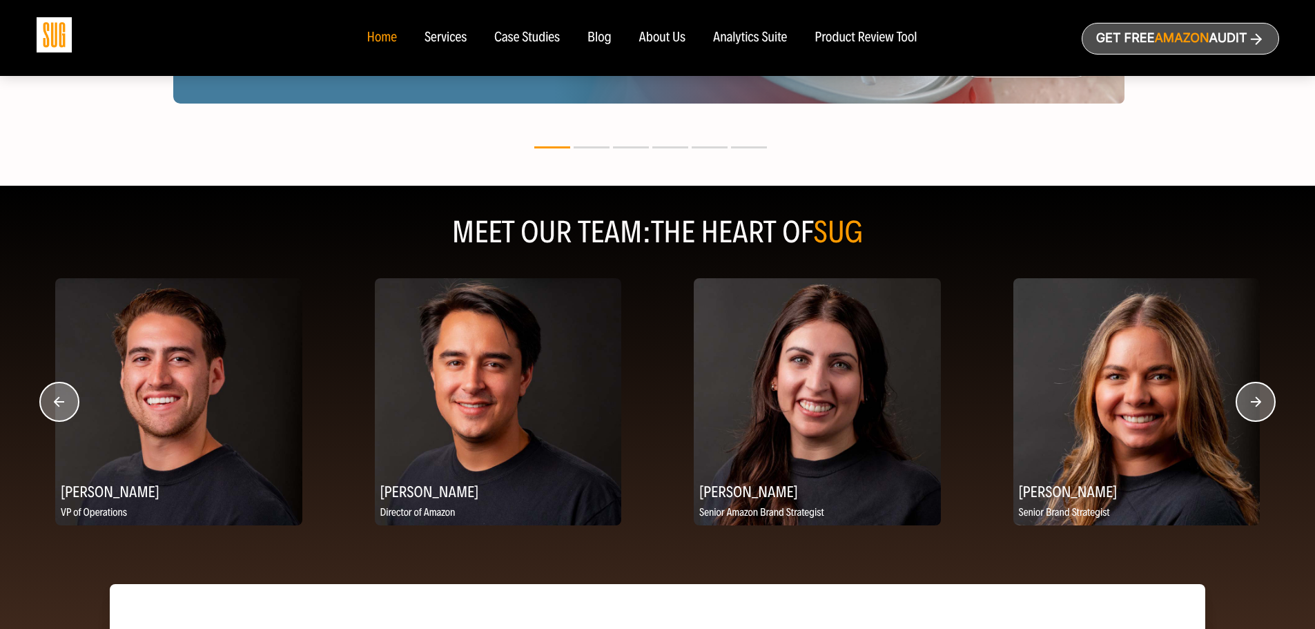
click at [54, 395] on circle "button" at bounding box center [59, 401] width 39 height 39
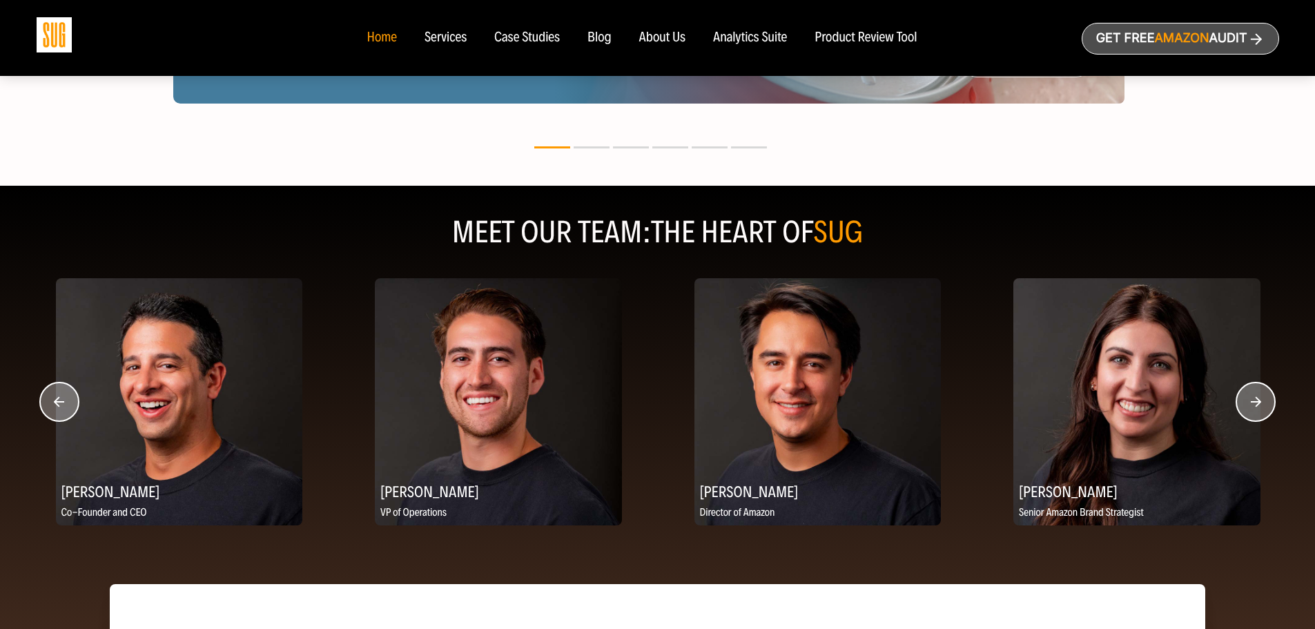
click at [54, 395] on circle "button" at bounding box center [59, 401] width 39 height 39
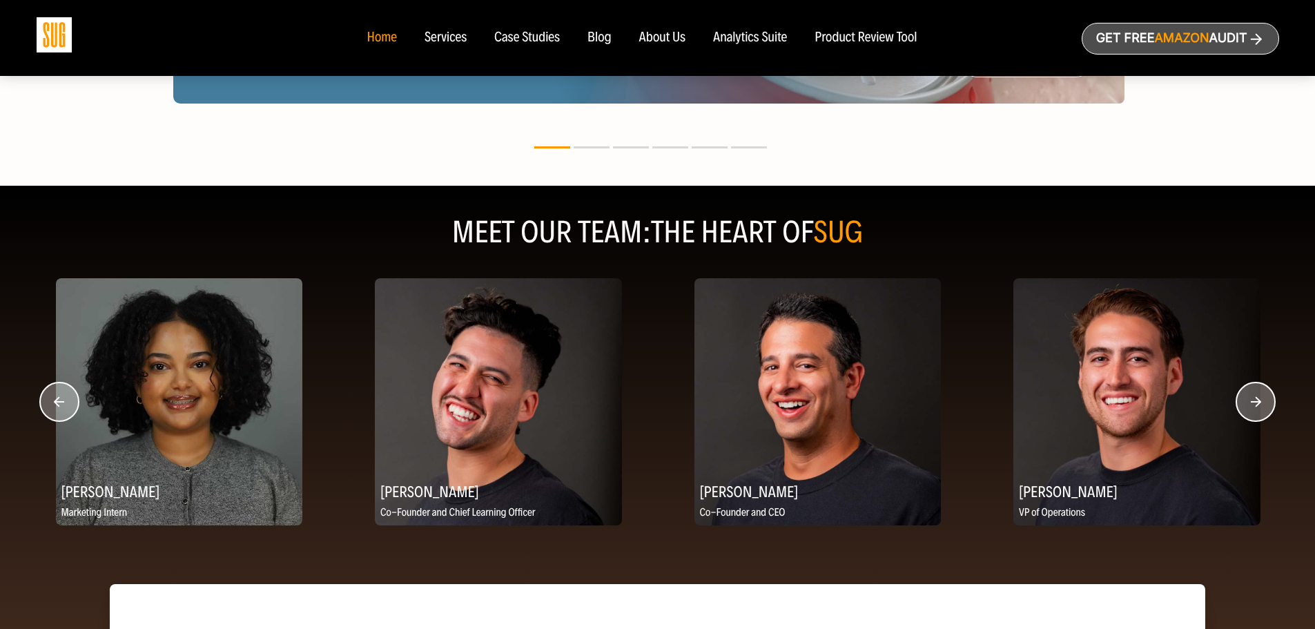
click at [54, 395] on circle "button" at bounding box center [59, 401] width 39 height 39
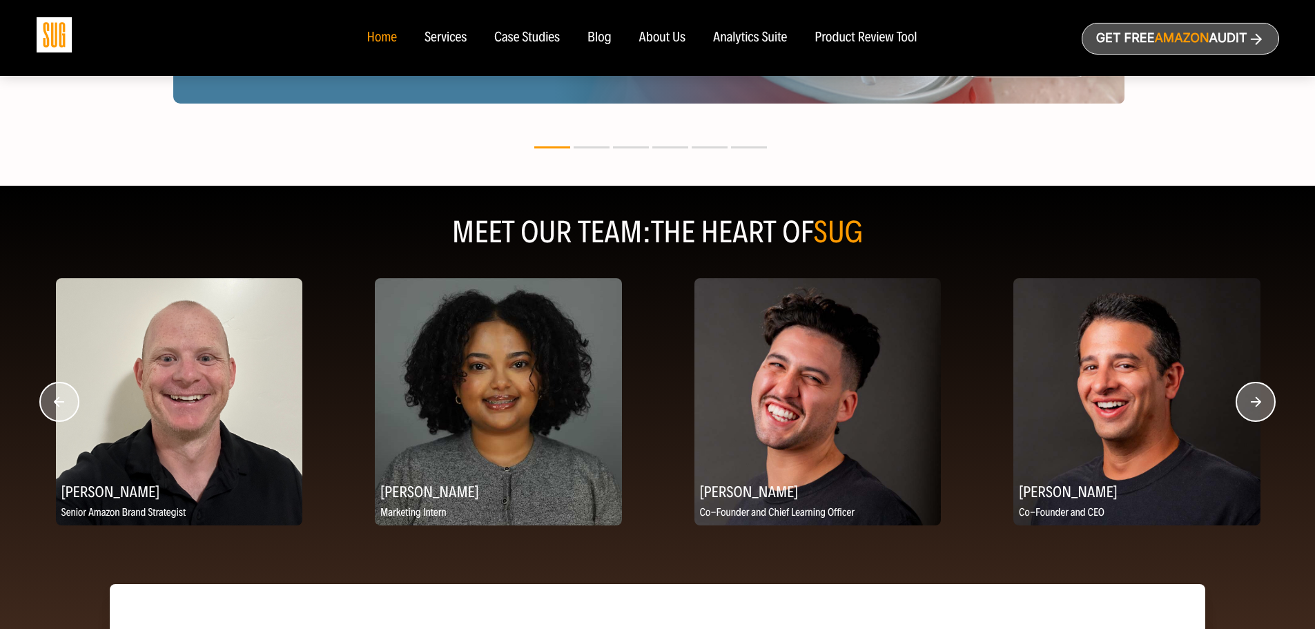
click at [54, 395] on circle "button" at bounding box center [59, 401] width 39 height 39
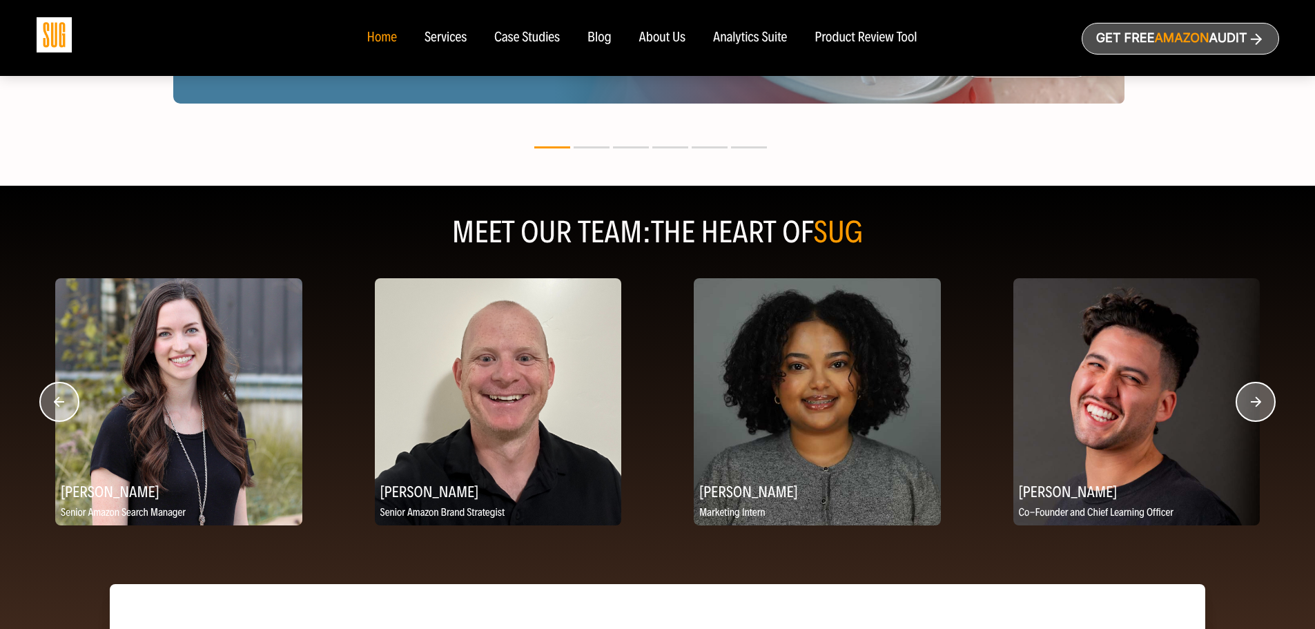
click at [453, 37] on div "Services" at bounding box center [445, 37] width 42 height 15
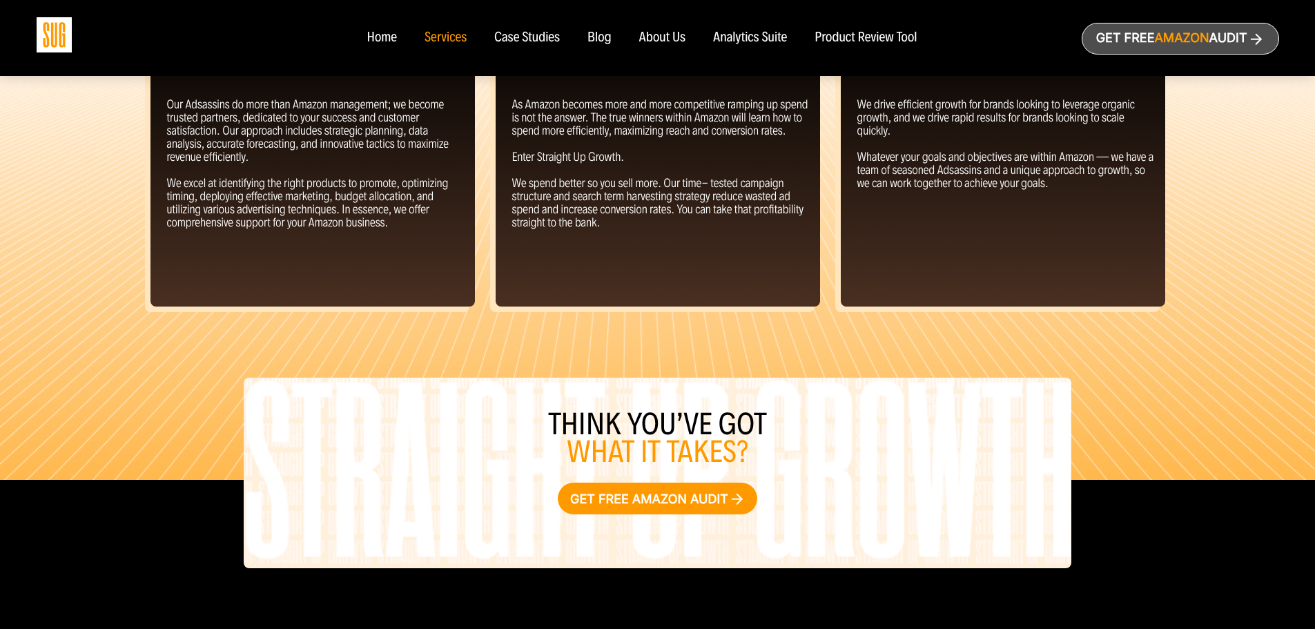
scroll to position [1119, 0]
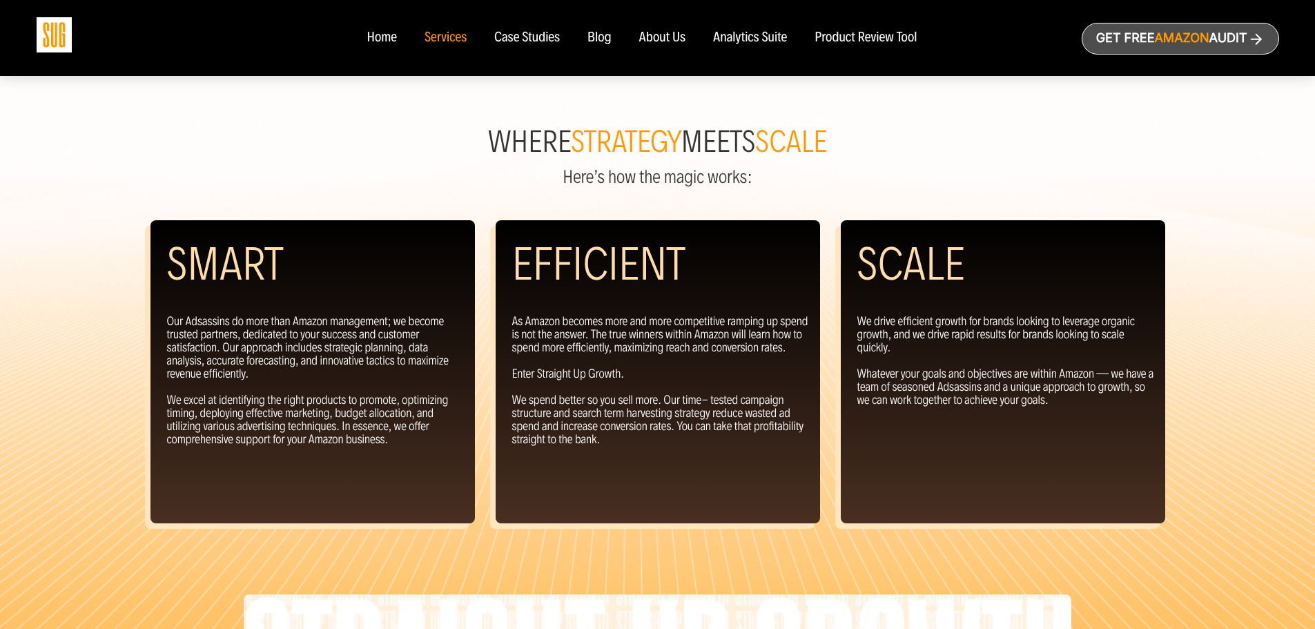
click at [1098, 157] on div "Where strategy meets scale Here’s how the magic works: Smart Our Adsassins do m…" at bounding box center [657, 399] width 1315 height 596
click at [385, 37] on div "Home" at bounding box center [381, 37] width 30 height 15
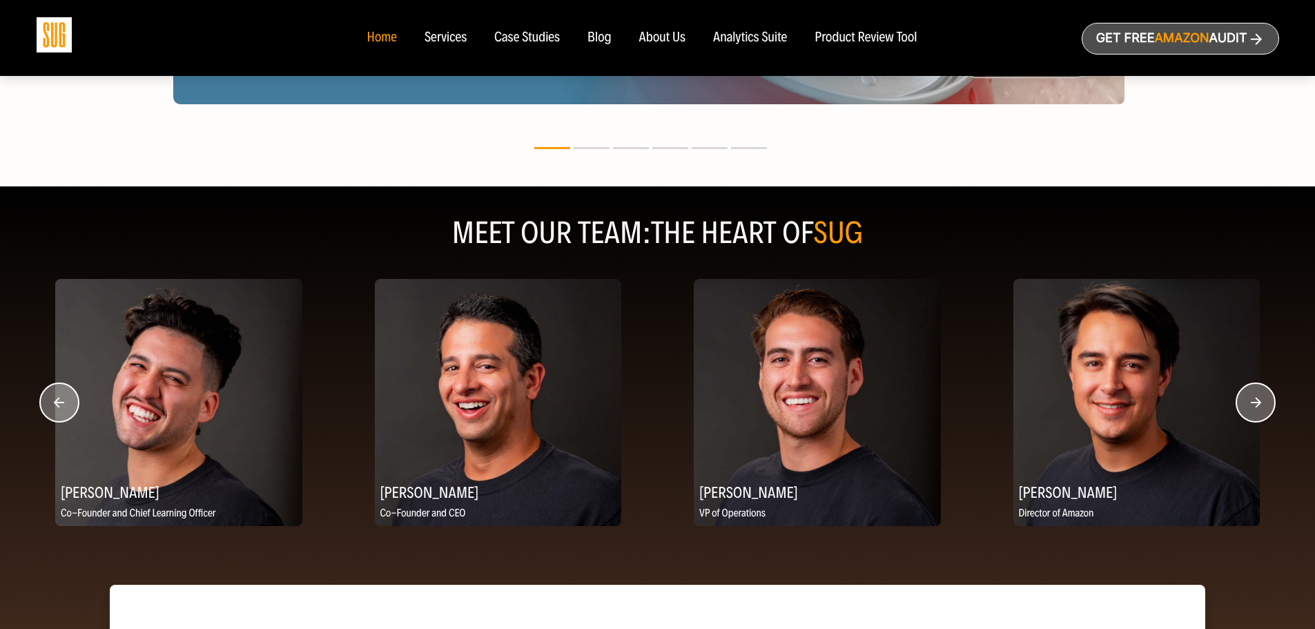
scroll to position [1587, 0]
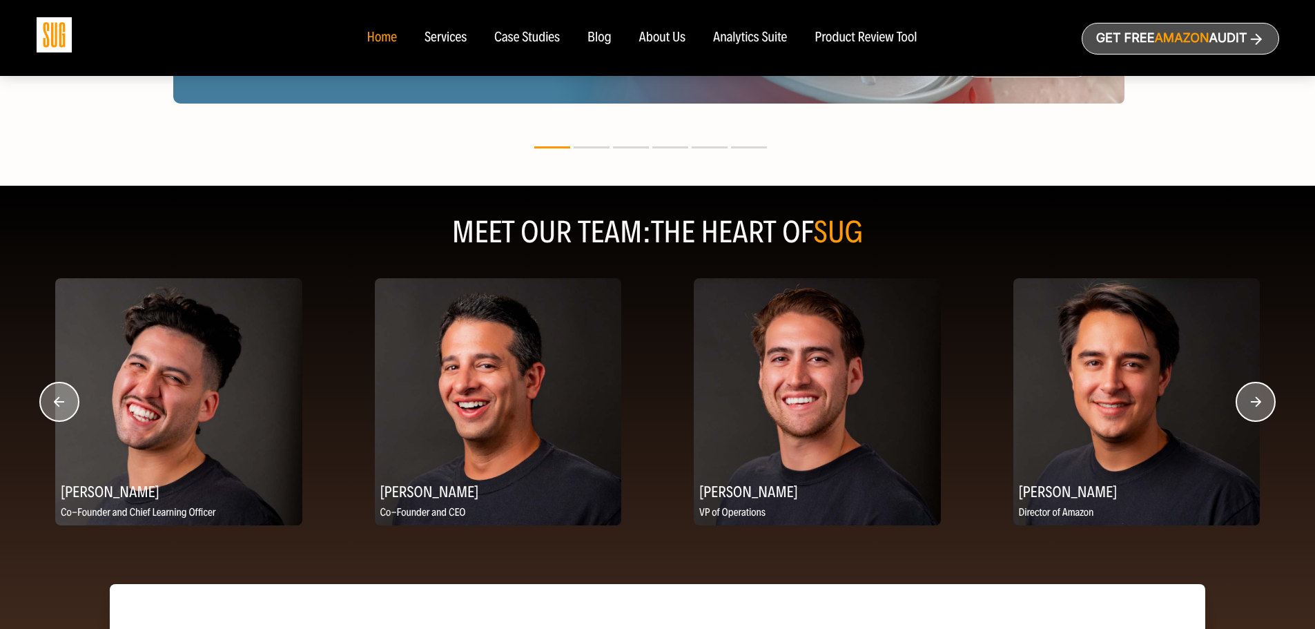
click at [1246, 405] on circle "button" at bounding box center [1255, 401] width 39 height 39
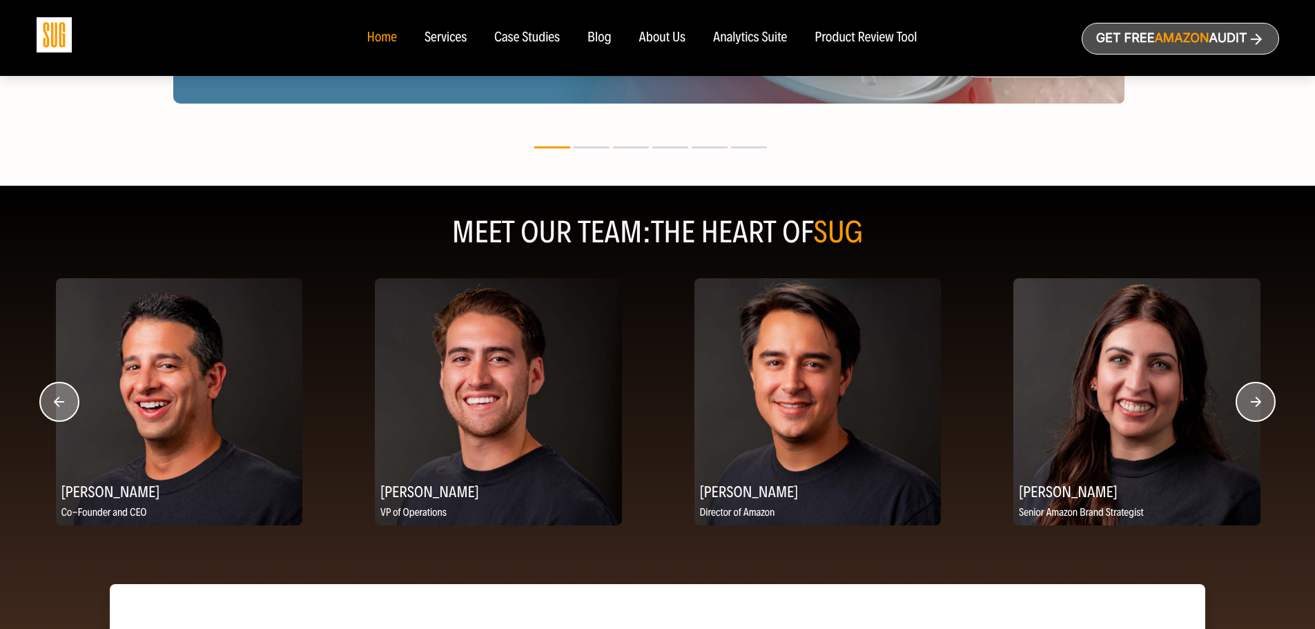
click at [1246, 405] on circle "button" at bounding box center [1255, 401] width 39 height 39
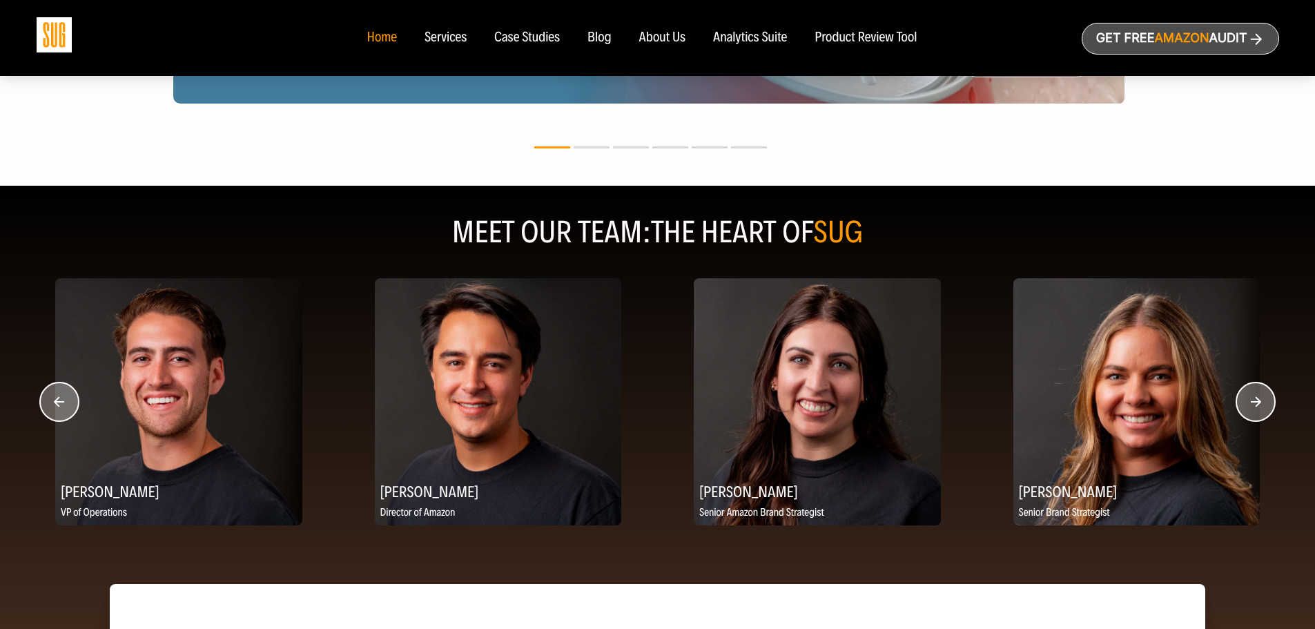
click at [59, 411] on circle "button" at bounding box center [59, 401] width 39 height 39
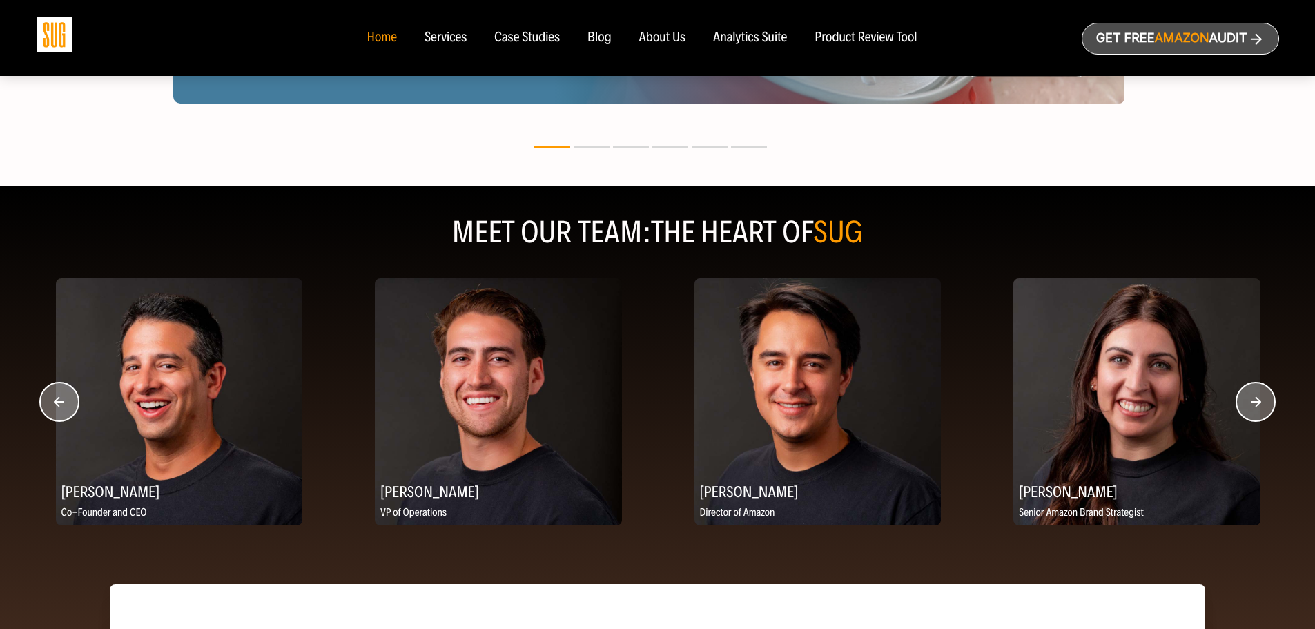
click at [59, 409] on circle "button" at bounding box center [59, 401] width 39 height 39
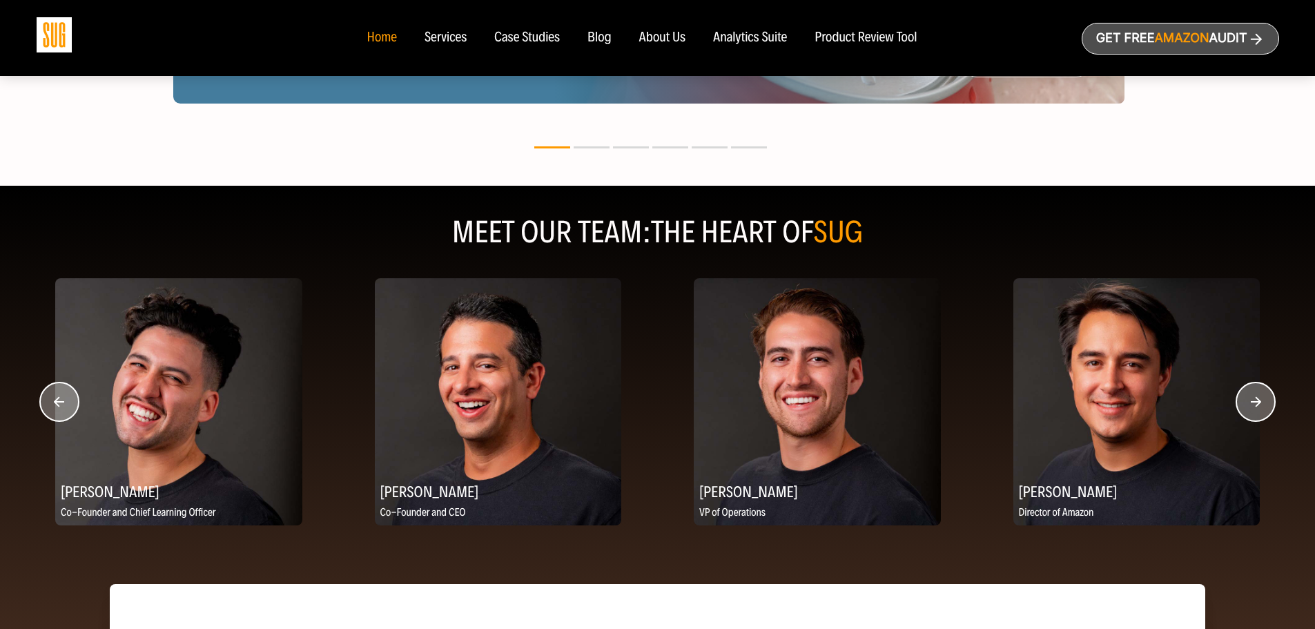
click at [59, 409] on circle "button" at bounding box center [59, 401] width 39 height 39
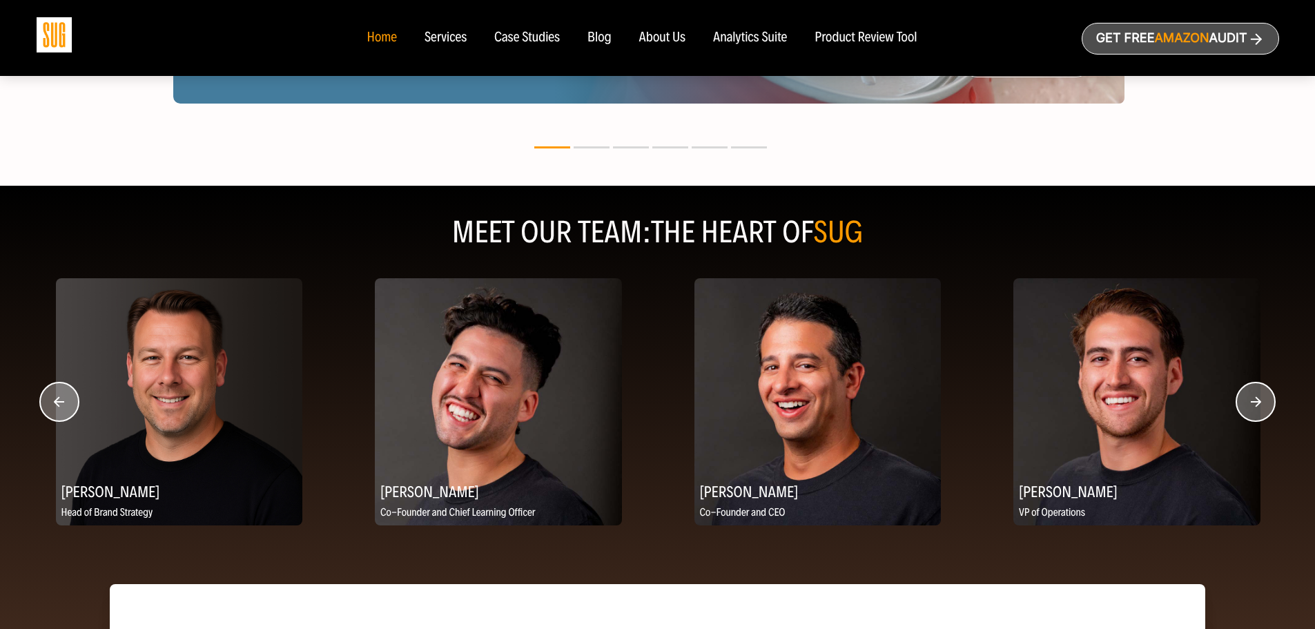
click at [59, 410] on circle "button" at bounding box center [59, 401] width 39 height 39
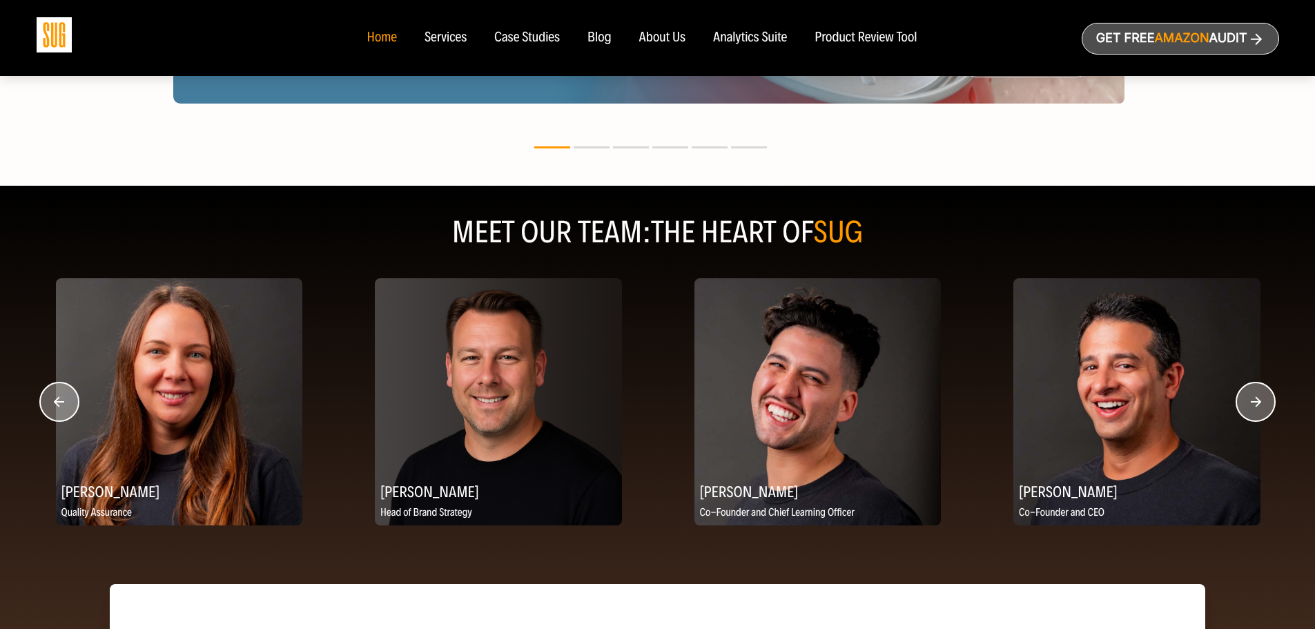
click at [59, 412] on circle "button" at bounding box center [59, 401] width 39 height 39
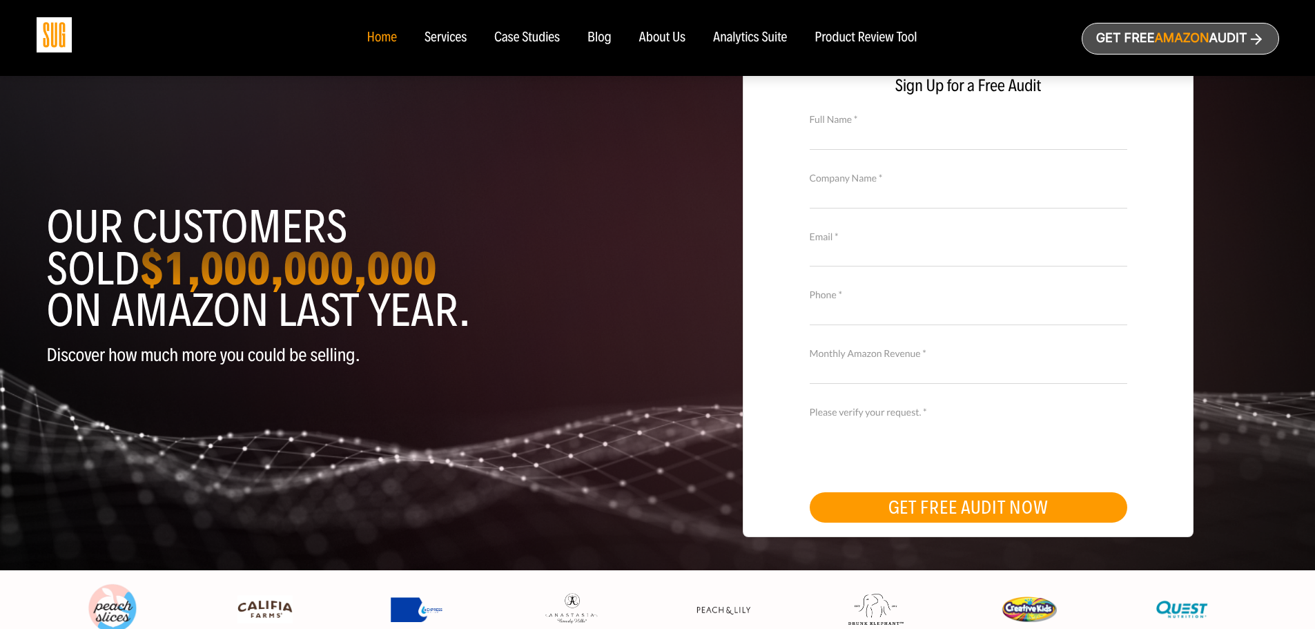
scroll to position [0, 0]
